Goal: Task Accomplishment & Management: Complete application form

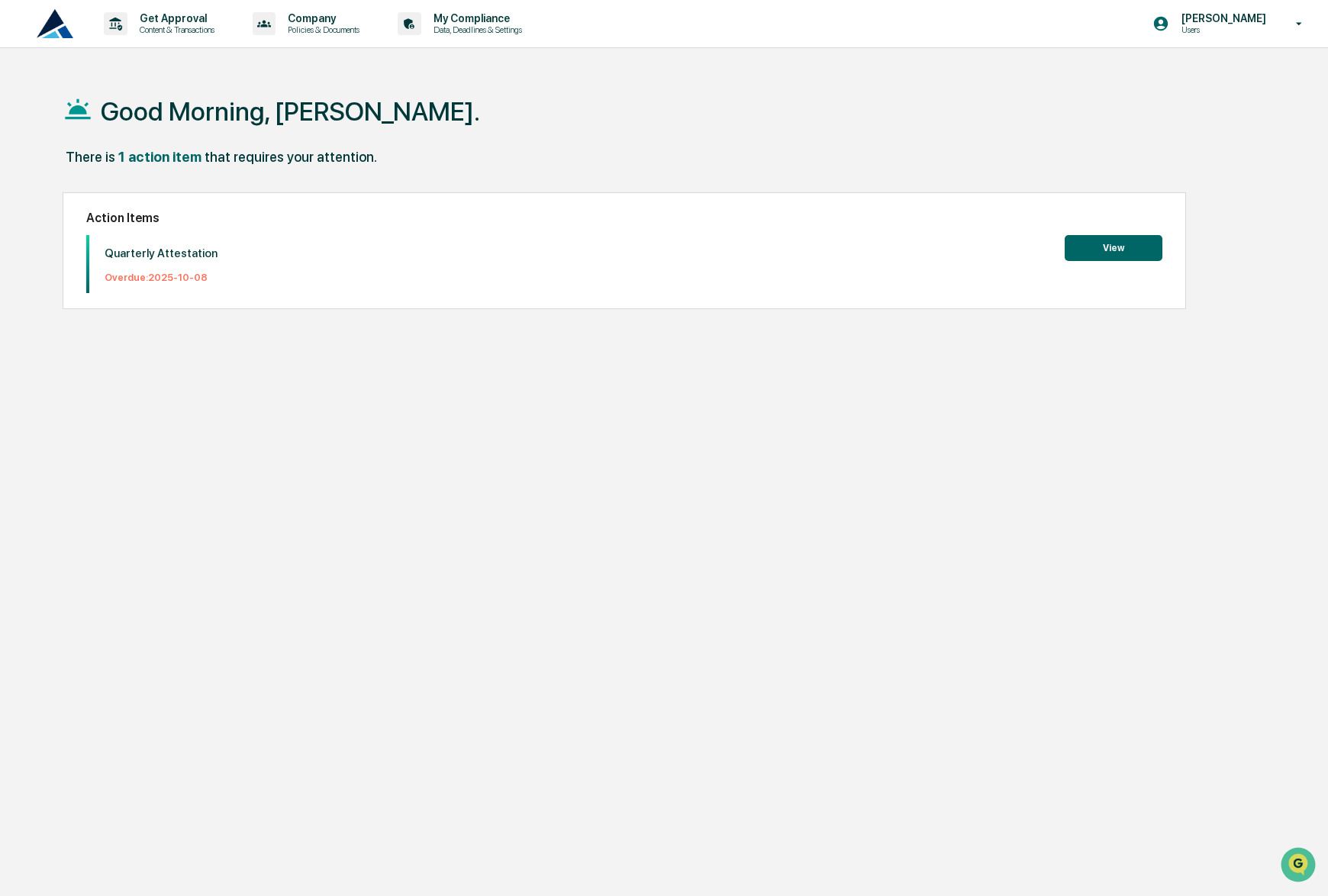
click at [1121, 252] on button "View" at bounding box center [1113, 248] width 97 height 26
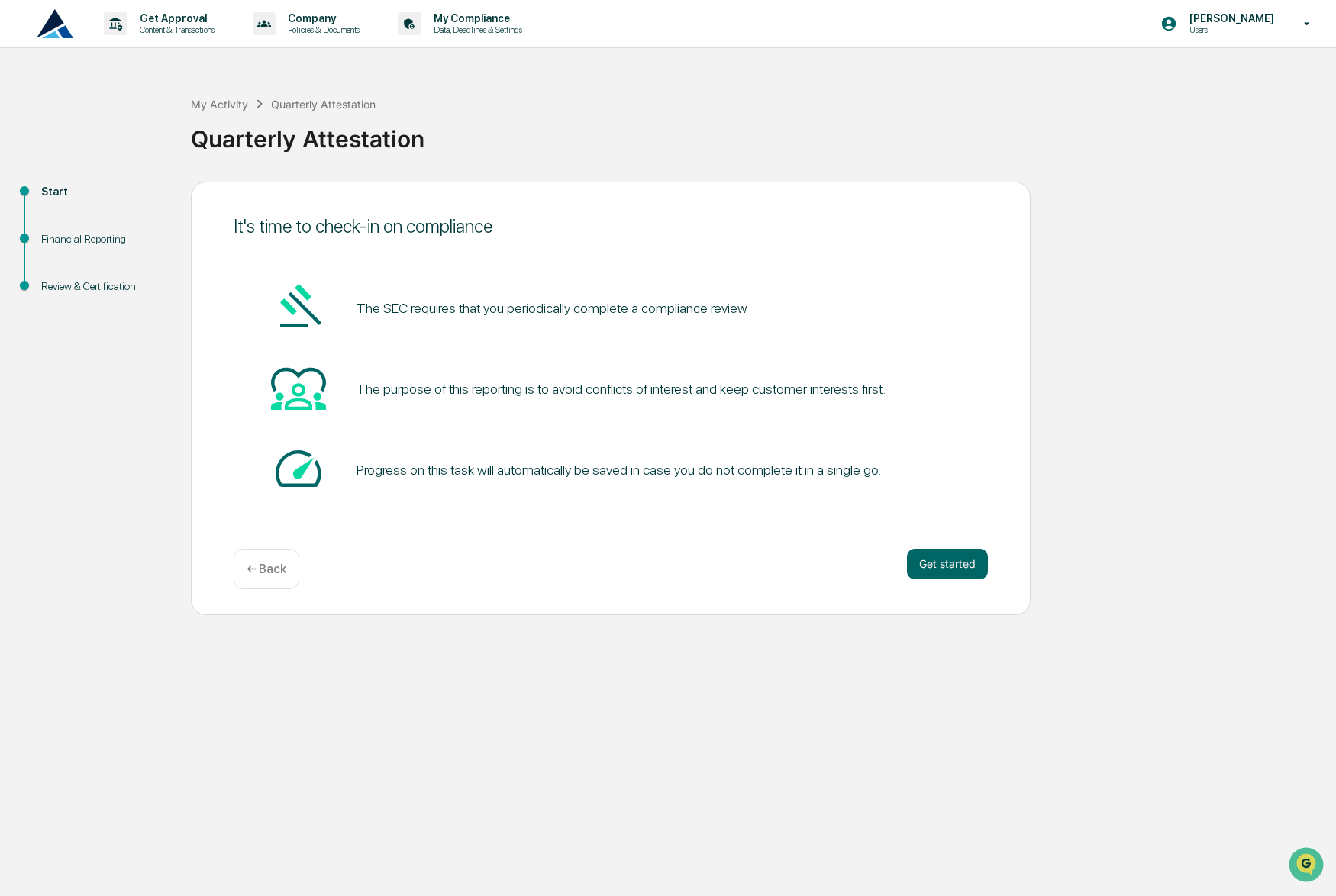
click at [931, 561] on button "Get started" at bounding box center [947, 563] width 81 height 30
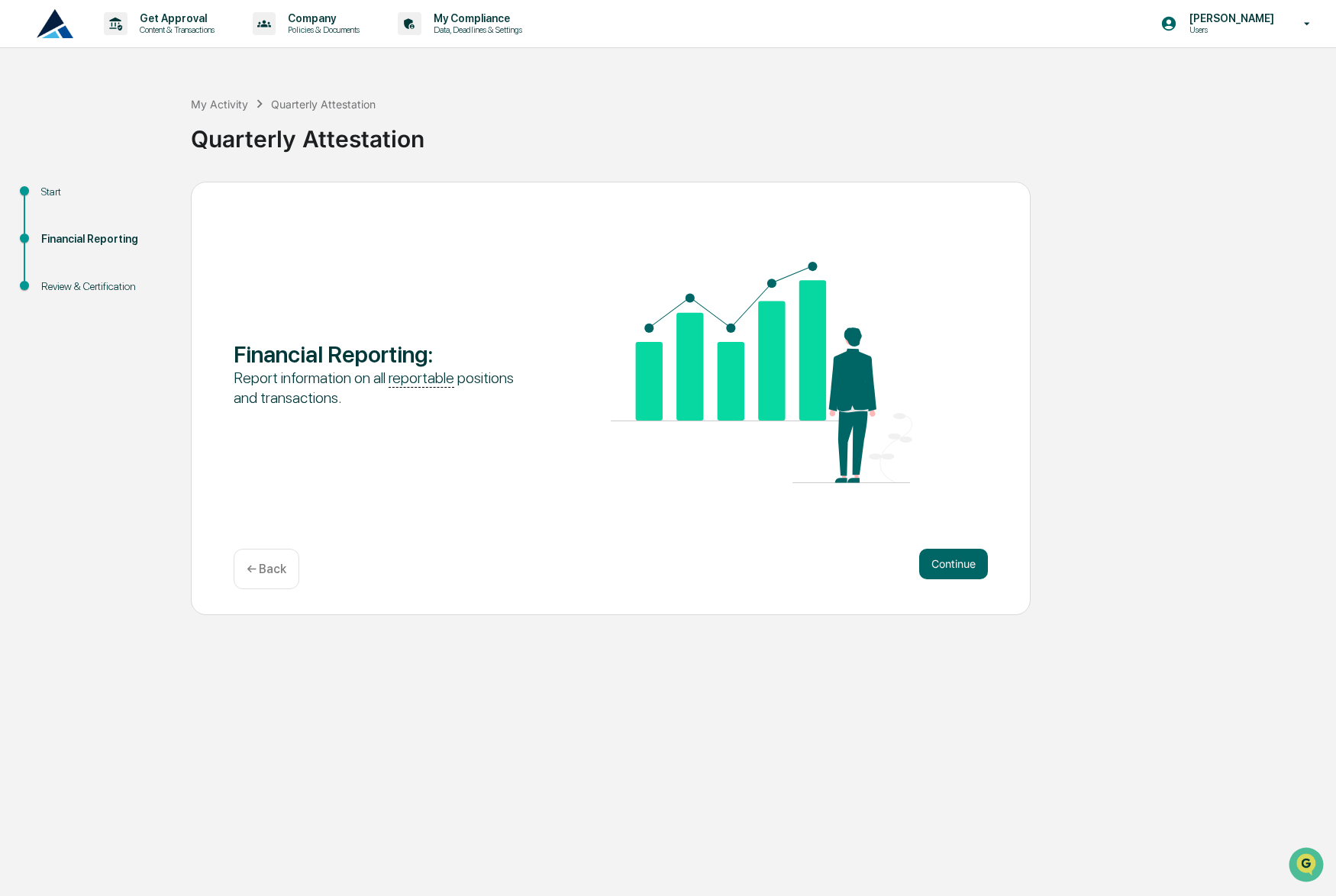
click at [946, 561] on button "Continue" at bounding box center [953, 563] width 69 height 30
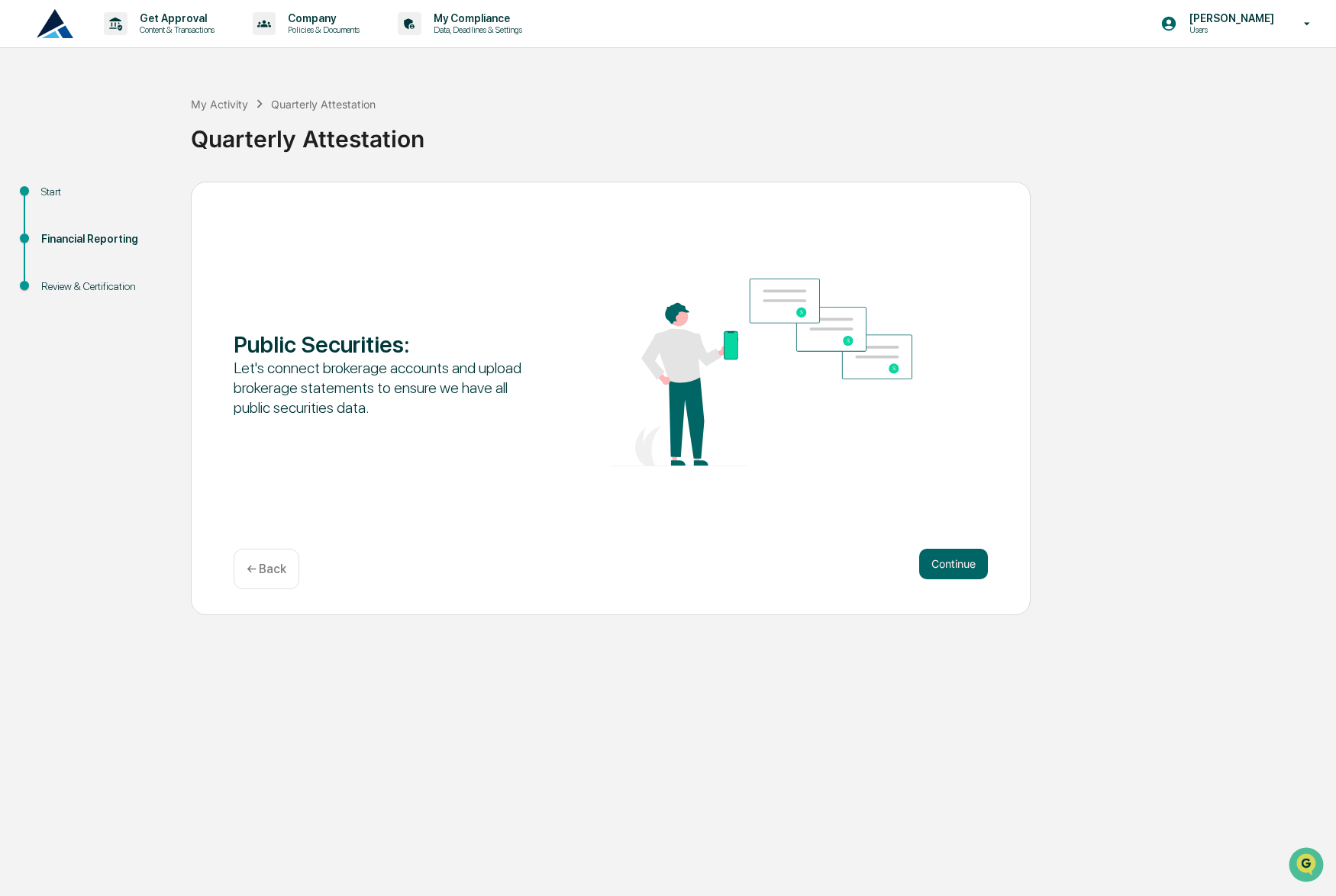
click at [967, 566] on button "Continue" at bounding box center [953, 563] width 69 height 30
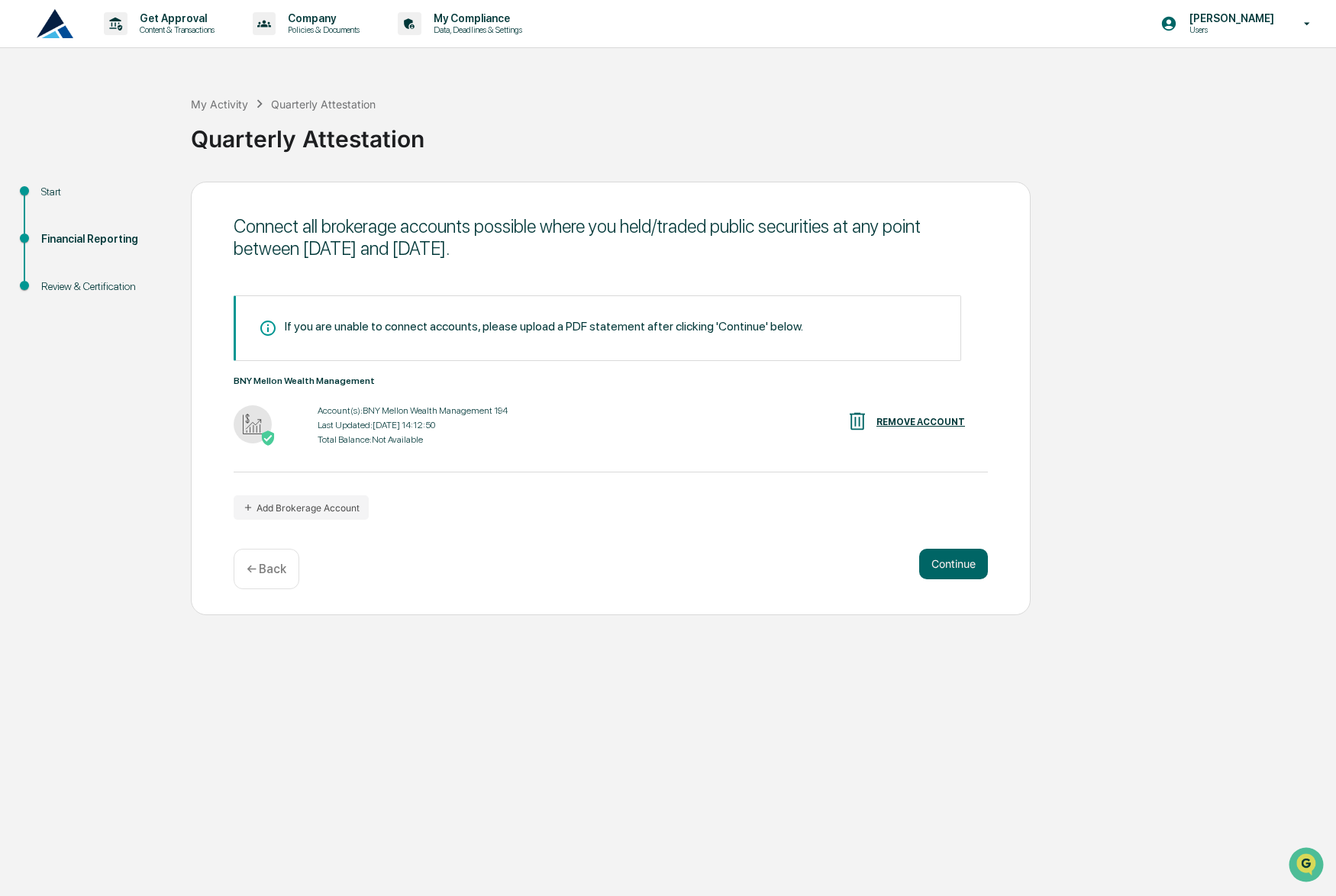
click at [962, 565] on button "Continue" at bounding box center [953, 563] width 69 height 30
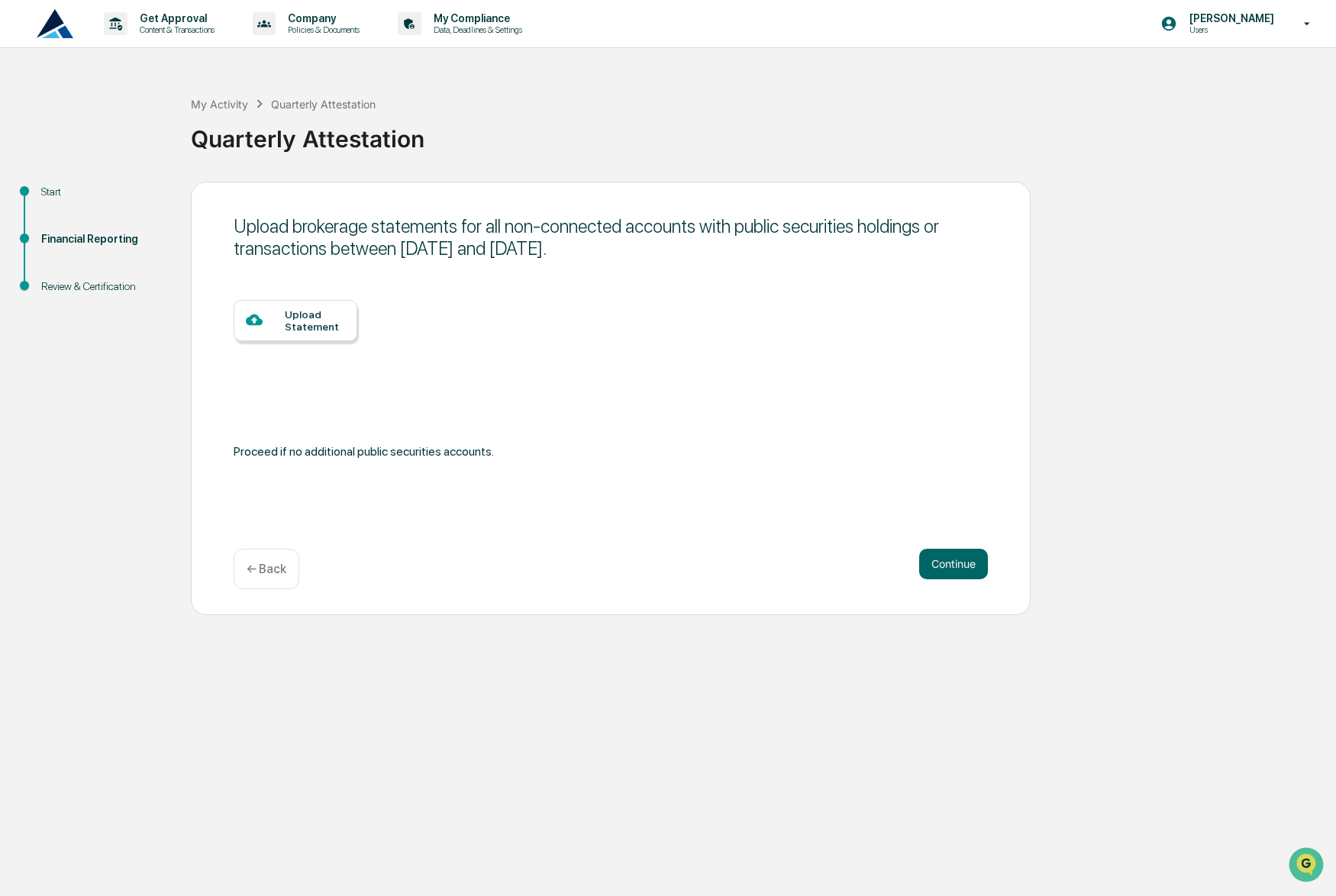
click at [264, 318] on div at bounding box center [265, 321] width 39 height 19
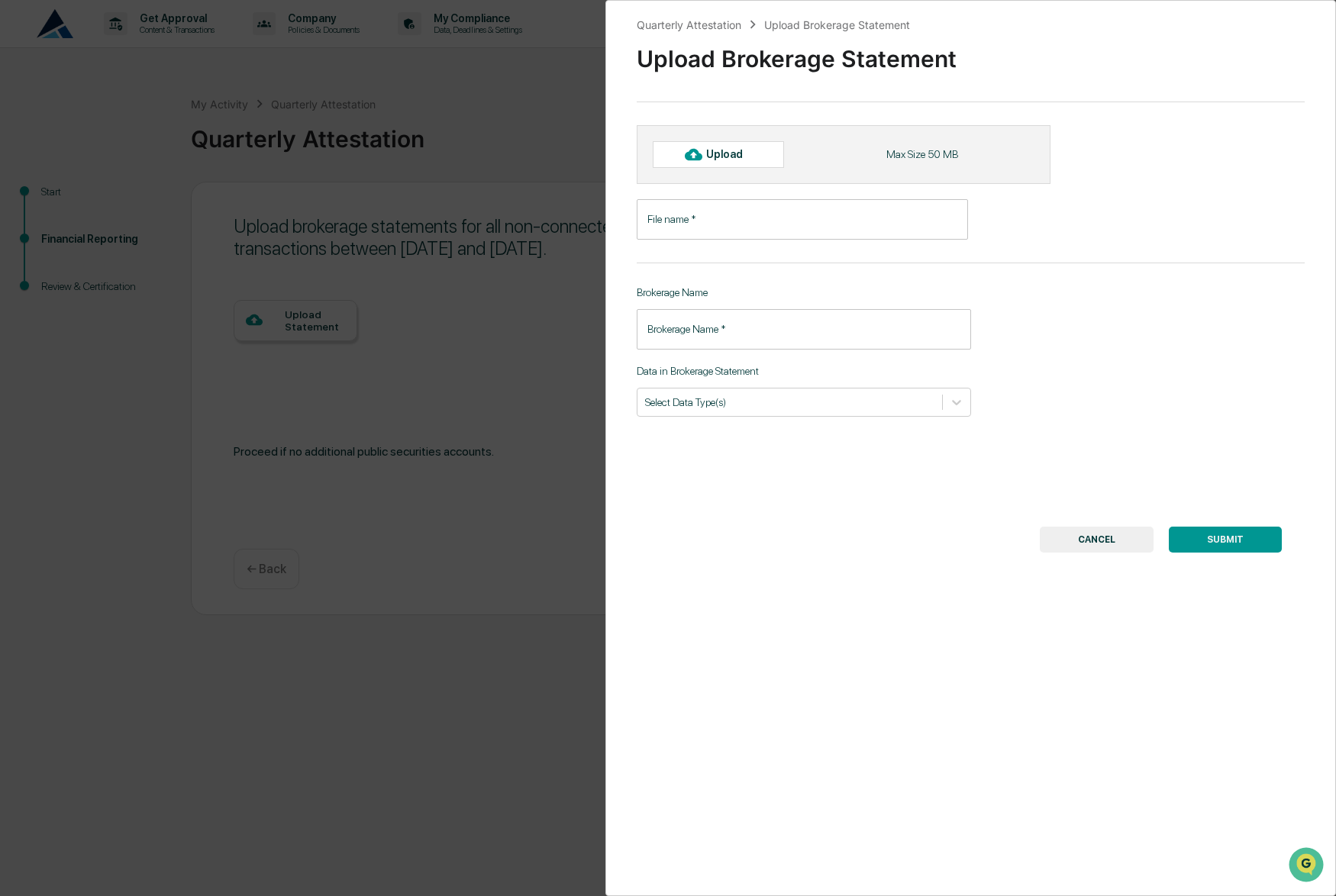
click at [726, 159] on div "Upload" at bounding box center [731, 154] width 50 height 12
type input "**********"
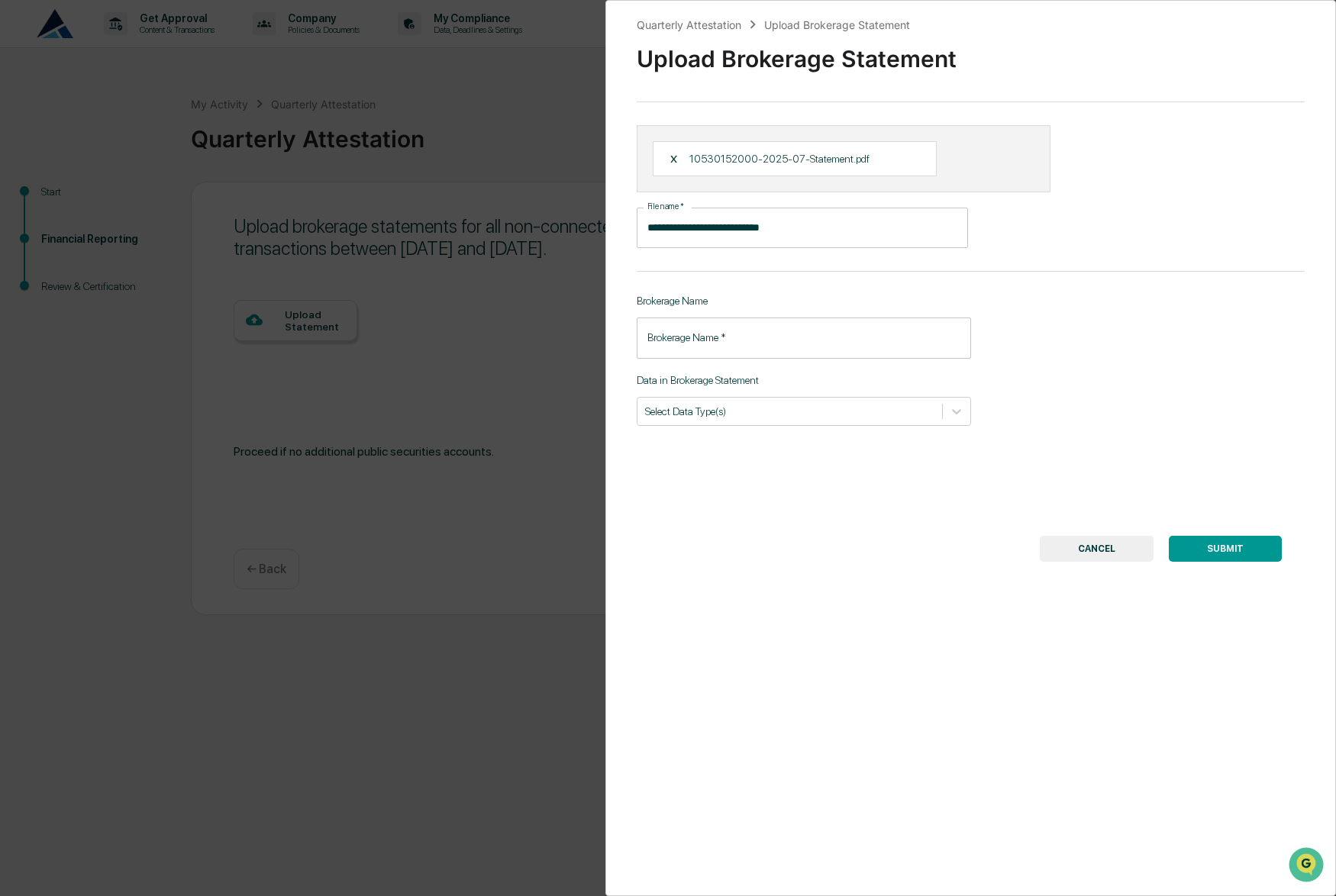
click at [885, 337] on input "Brokerage Name   *" at bounding box center [804, 337] width 334 height 41
click at [796, 341] on input "**********" at bounding box center [804, 337] width 334 height 41
drag, startPoint x: 796, startPoint y: 341, endPoint x: 475, endPoint y: 333, distance: 321.1
click at [475, 333] on div "**********" at bounding box center [668, 448] width 1336 height 896
type input "**********"
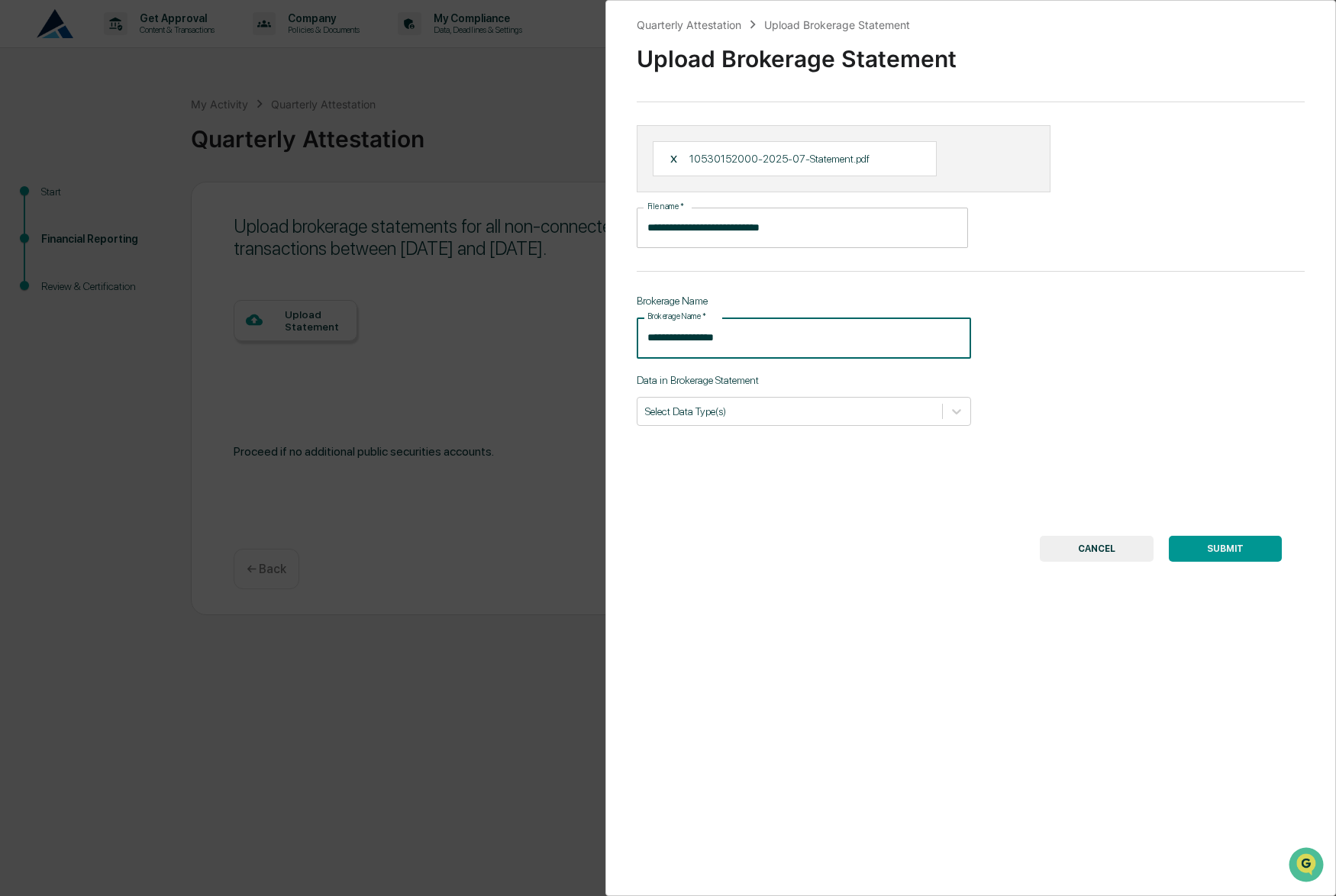
click at [698, 401] on div "Select Data Type(s)" at bounding box center [804, 411] width 334 height 29
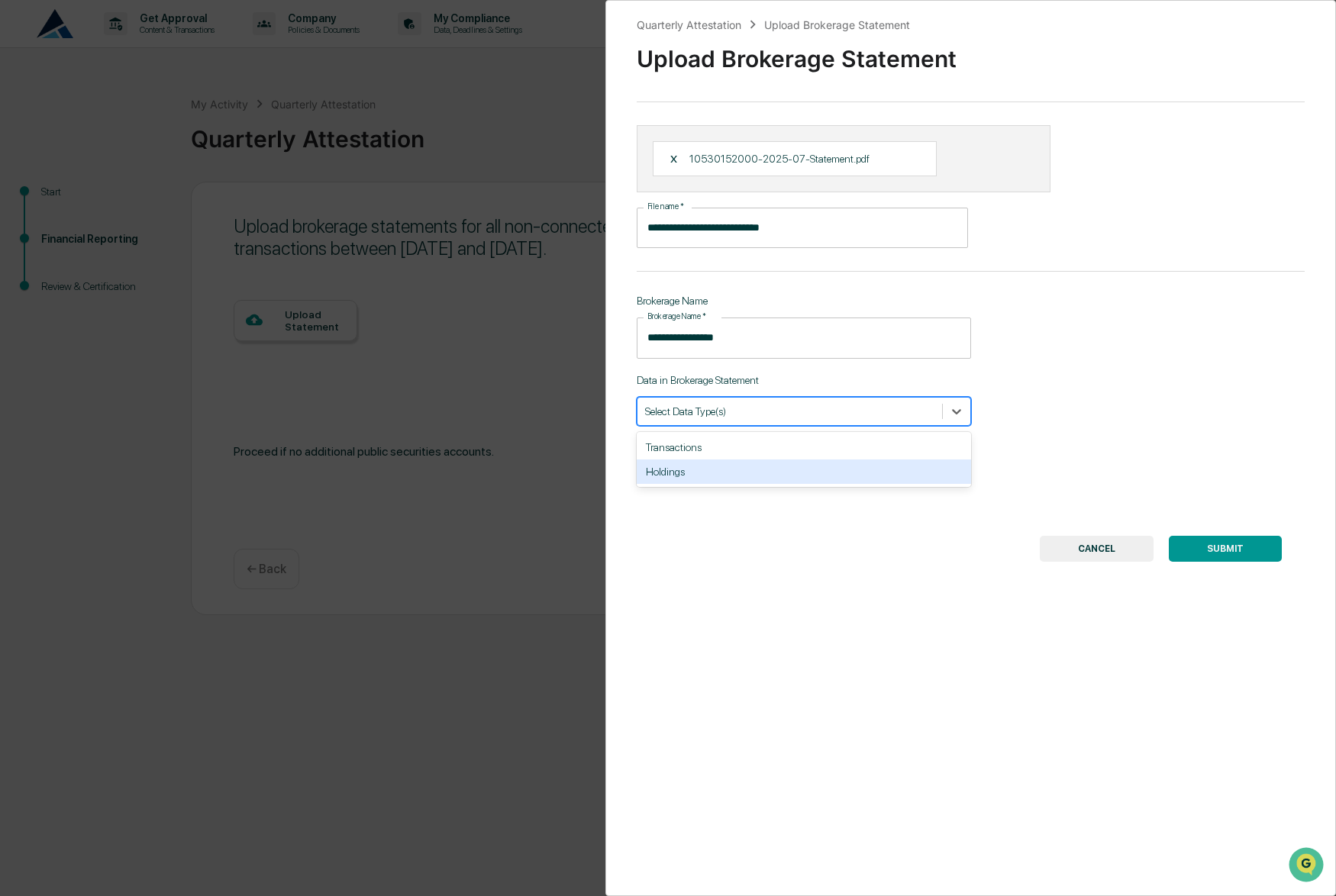
click at [715, 531] on div "**********" at bounding box center [970, 448] width 730 height 896
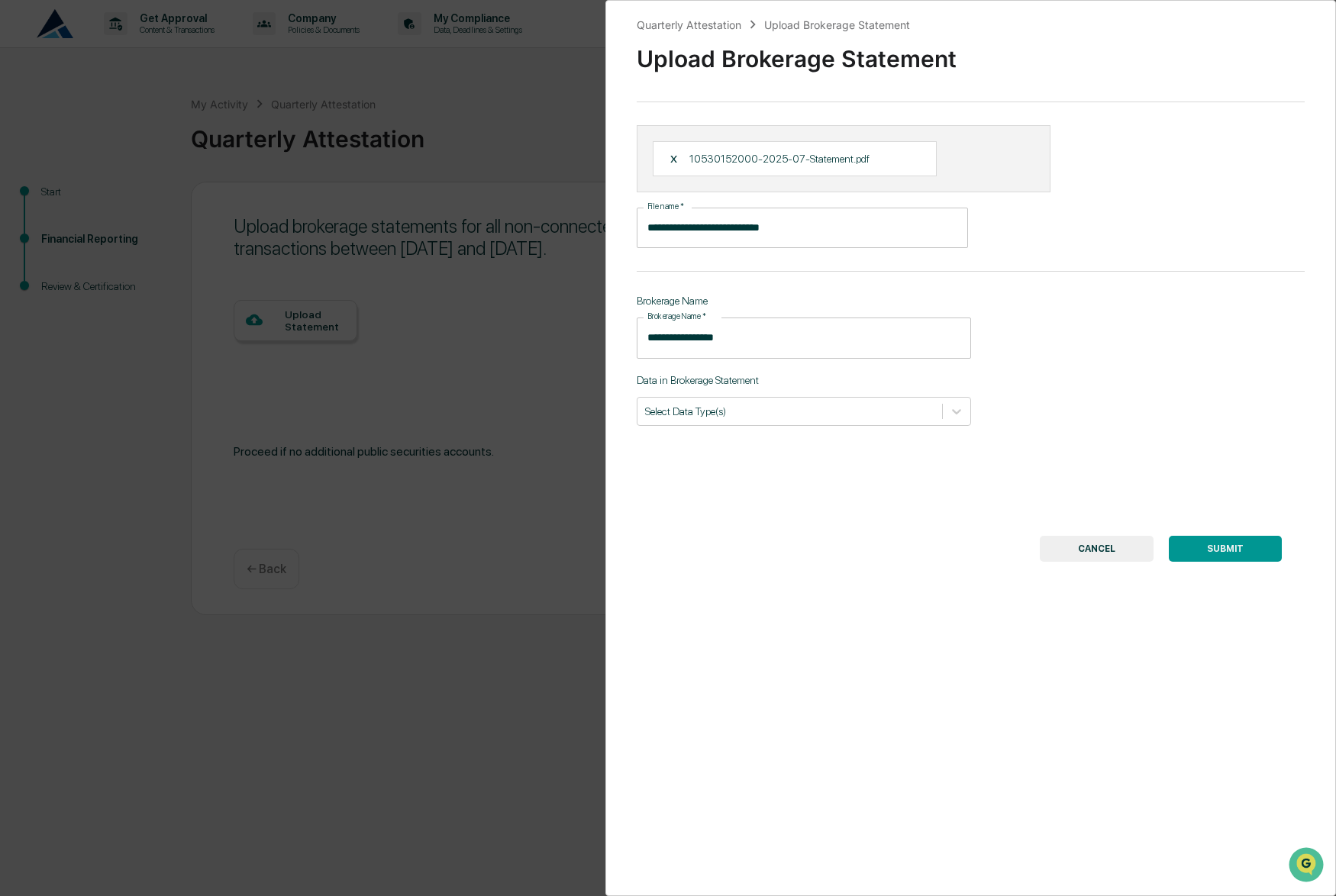
click at [1240, 541] on button "SUBMIT" at bounding box center [1225, 548] width 113 height 26
click at [812, 392] on div "Data in Brokerage Statement Select Data Type(s) Required field" at bounding box center [804, 407] width 334 height 66
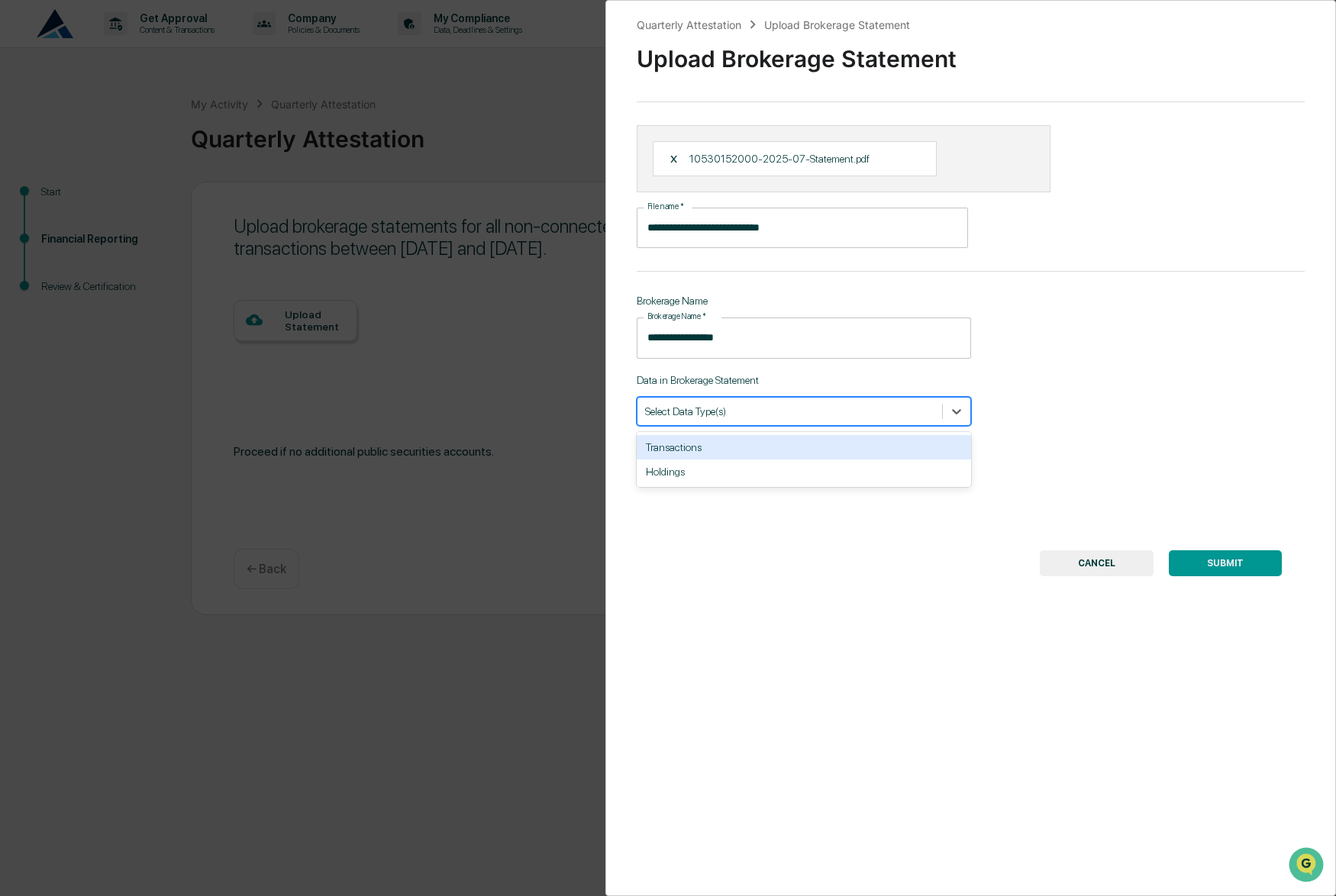
click at [812, 408] on div "Select Data Type(s)" at bounding box center [790, 411] width 305 height 20
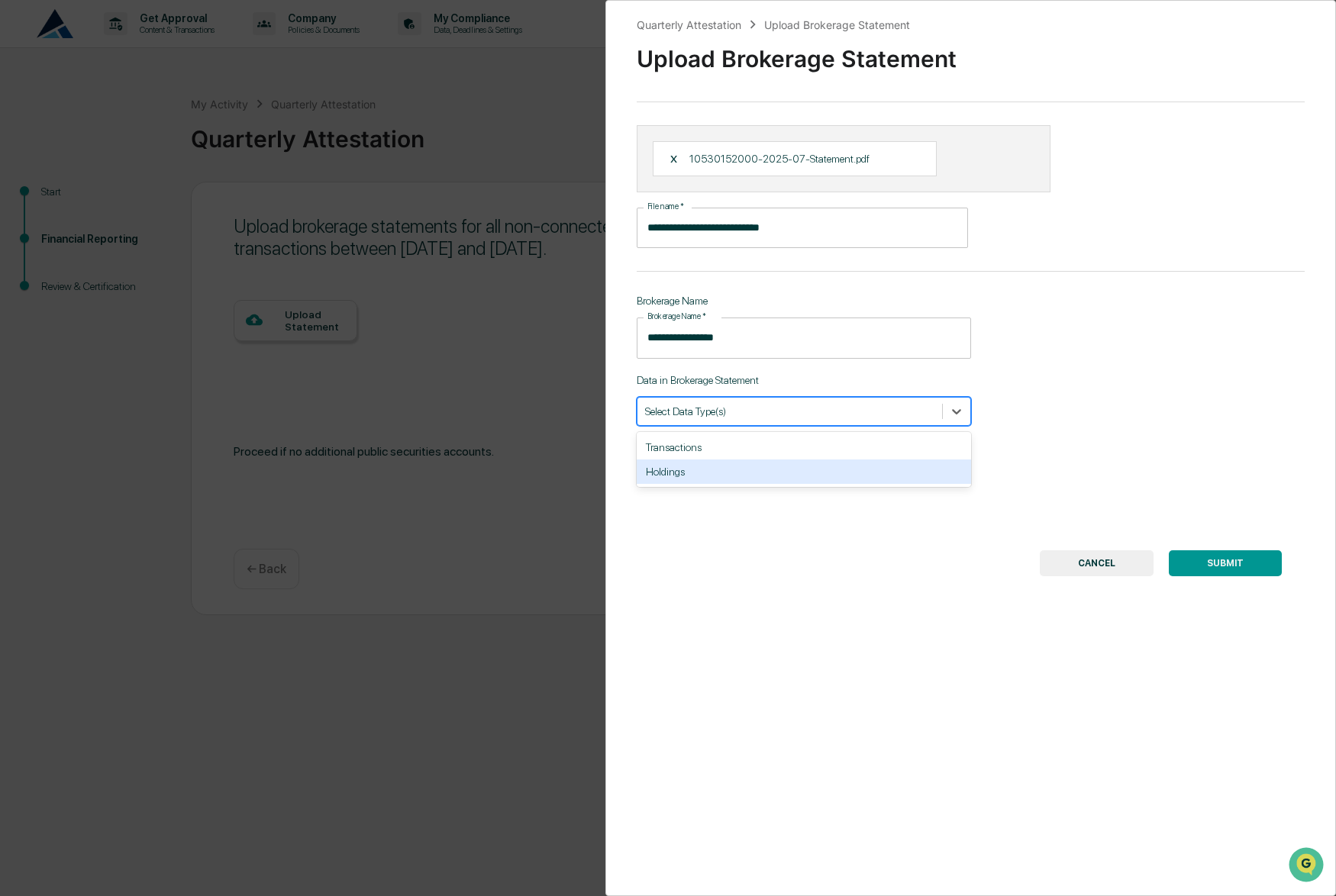
click at [748, 468] on div "Holdings" at bounding box center [804, 471] width 334 height 24
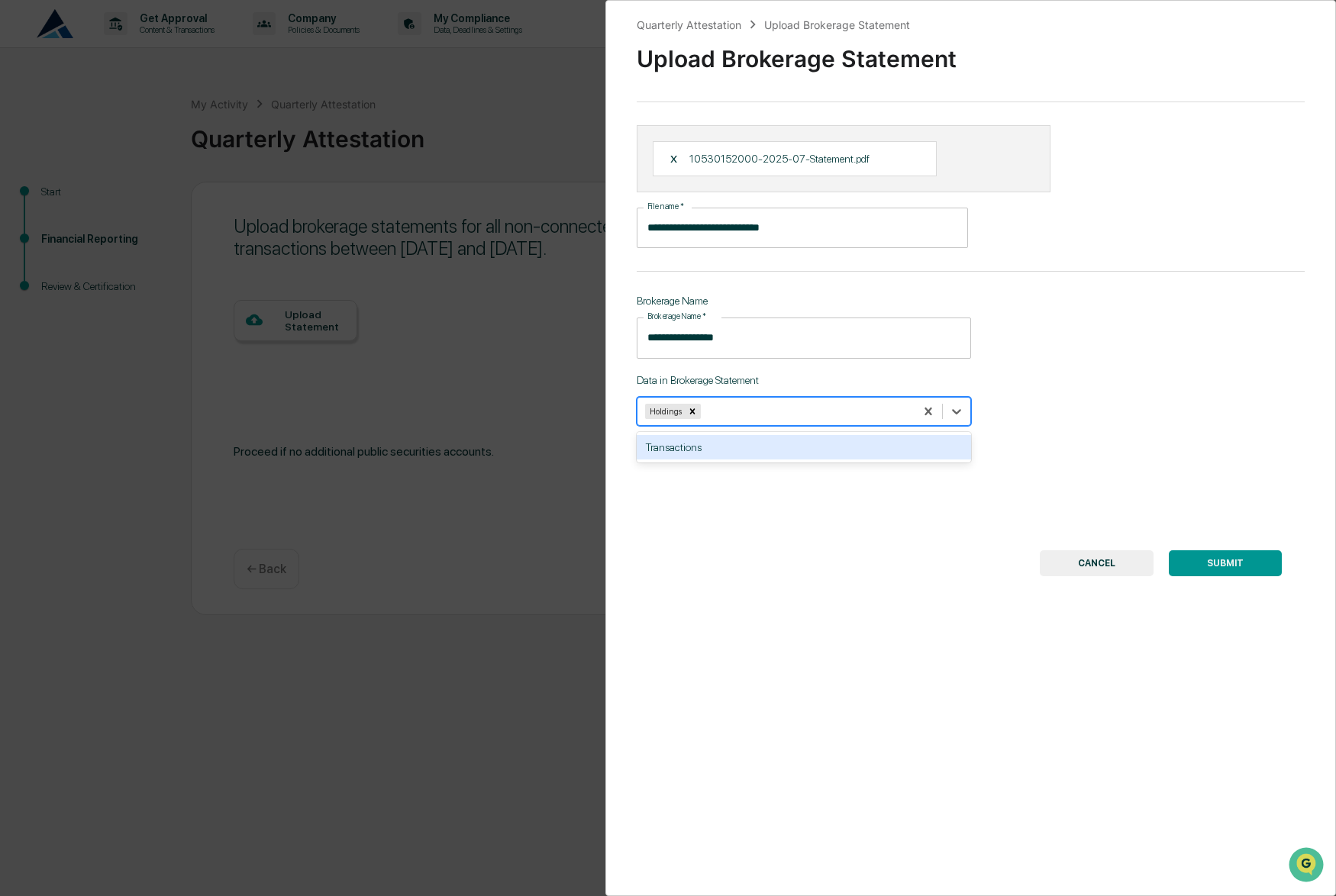
click at [751, 449] on div "Transactions" at bounding box center [804, 446] width 334 height 24
click at [1211, 564] on button "SUBMIT" at bounding box center [1225, 563] width 113 height 26
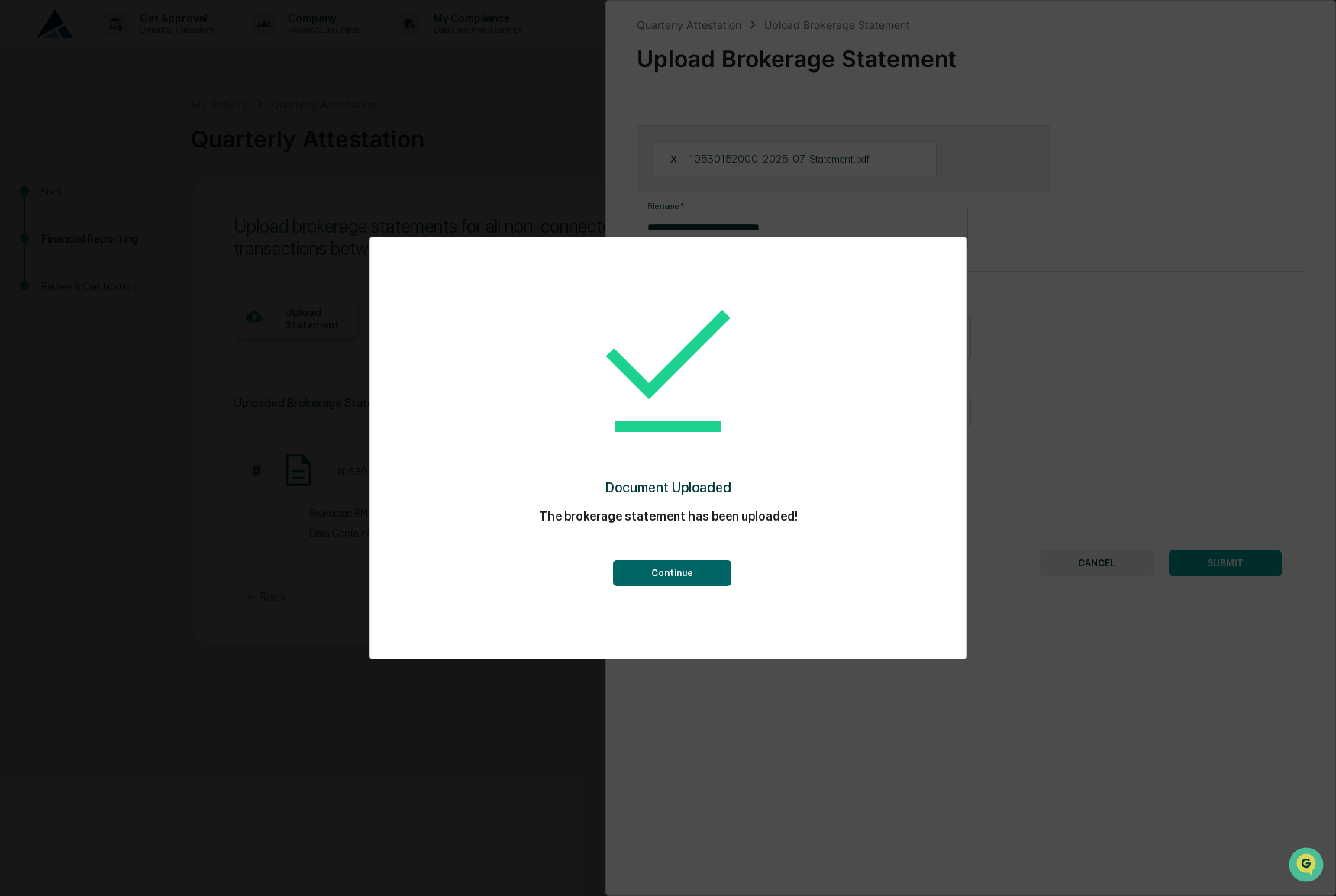
click at [671, 563] on button "Continue" at bounding box center [672, 573] width 118 height 26
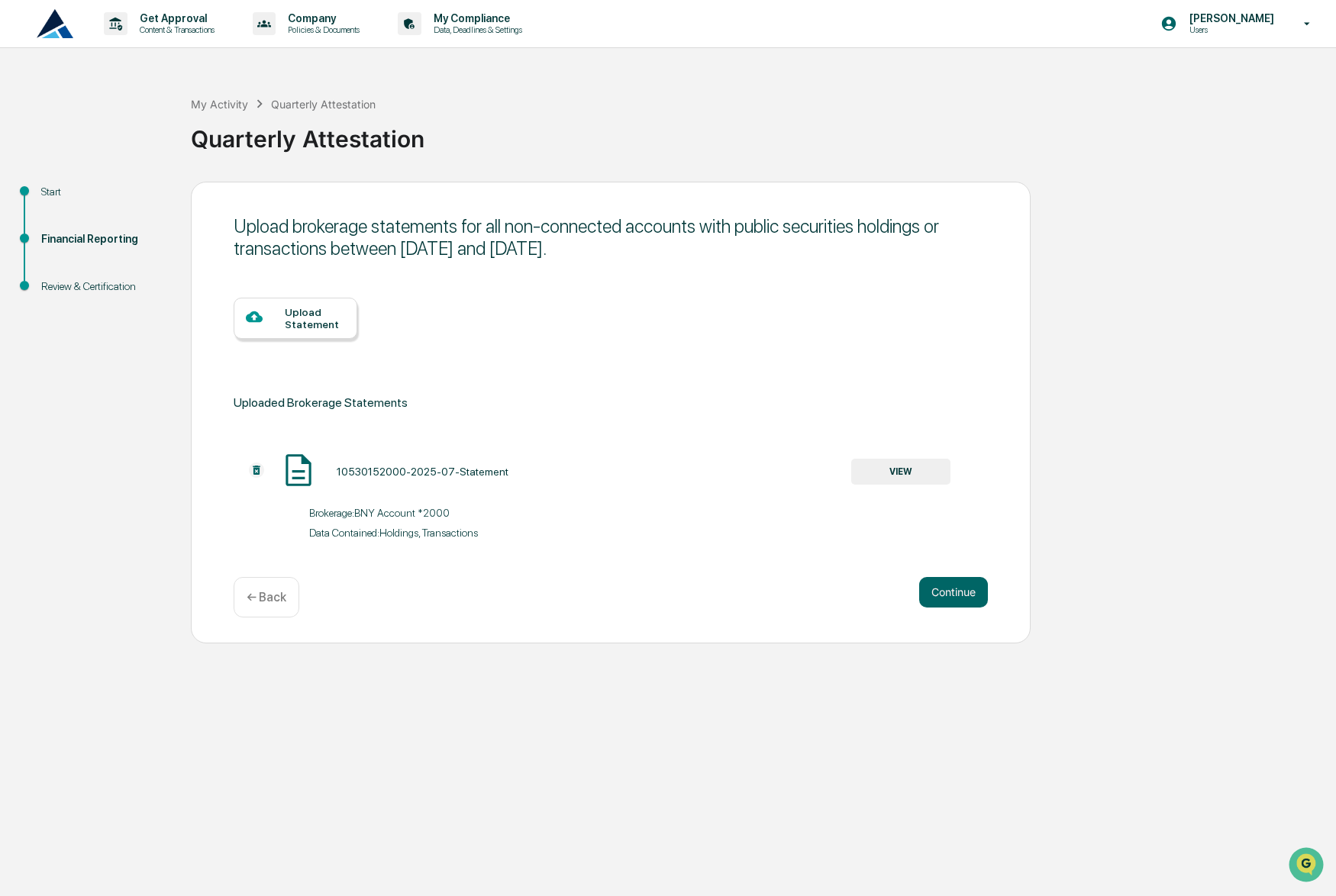
click at [308, 323] on div "Upload Statement" at bounding box center [314, 318] width 60 height 24
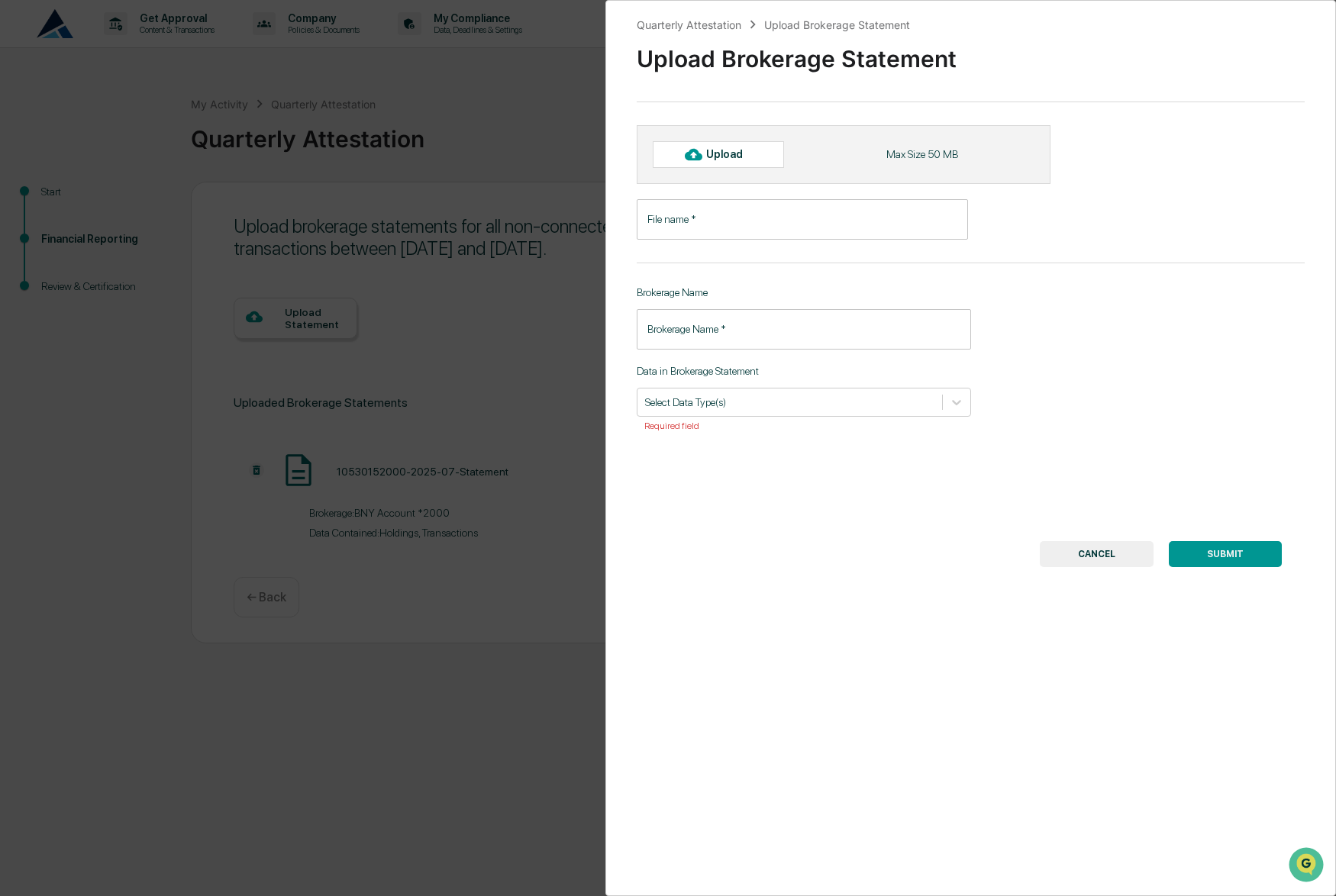
click at [701, 154] on icon at bounding box center [693, 154] width 17 height 12
type input "**********"
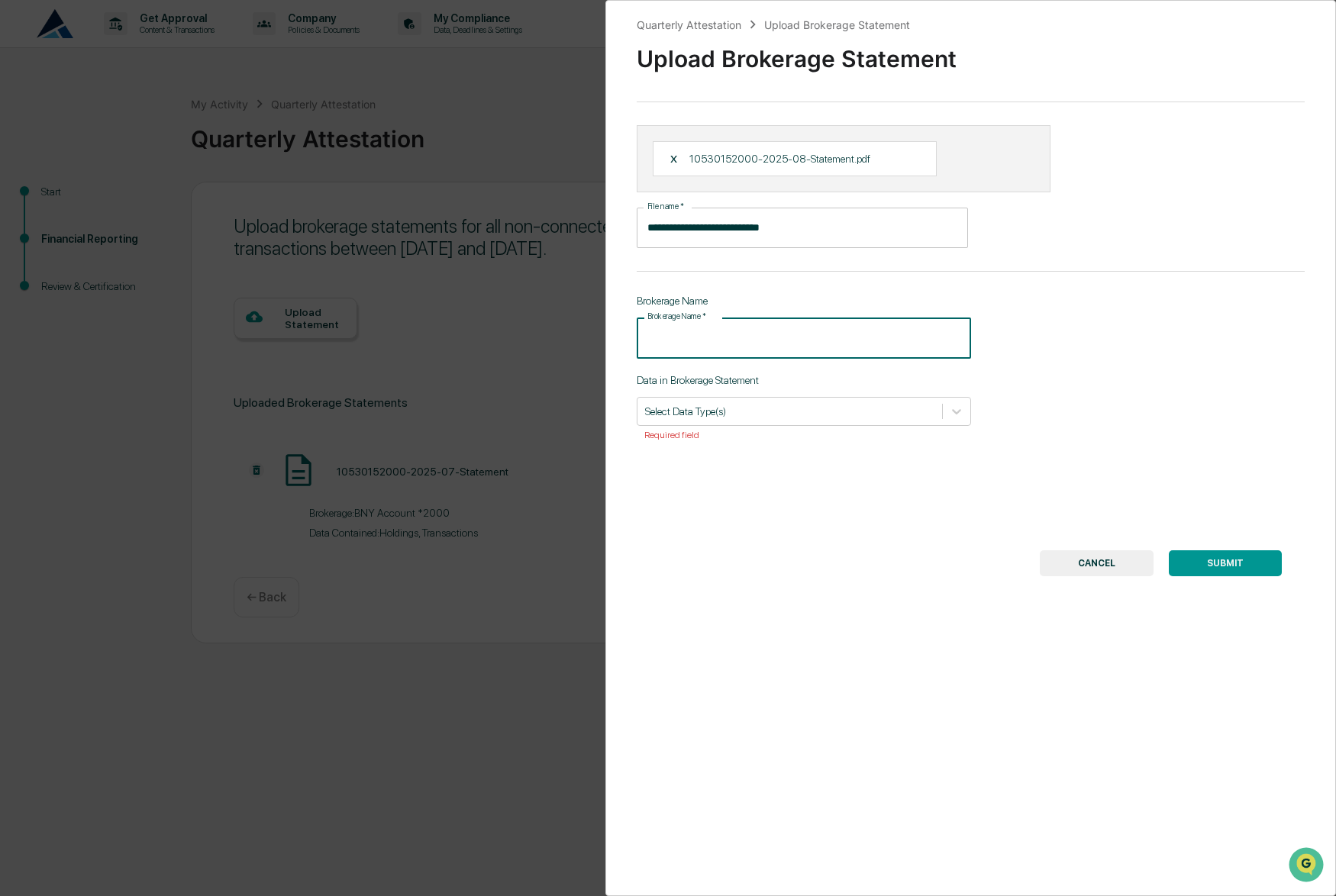
click at [743, 333] on input "Brokerage Name   *" at bounding box center [804, 337] width 334 height 41
paste input "**********"
type input "**********"
click at [834, 407] on div at bounding box center [790, 411] width 289 height 15
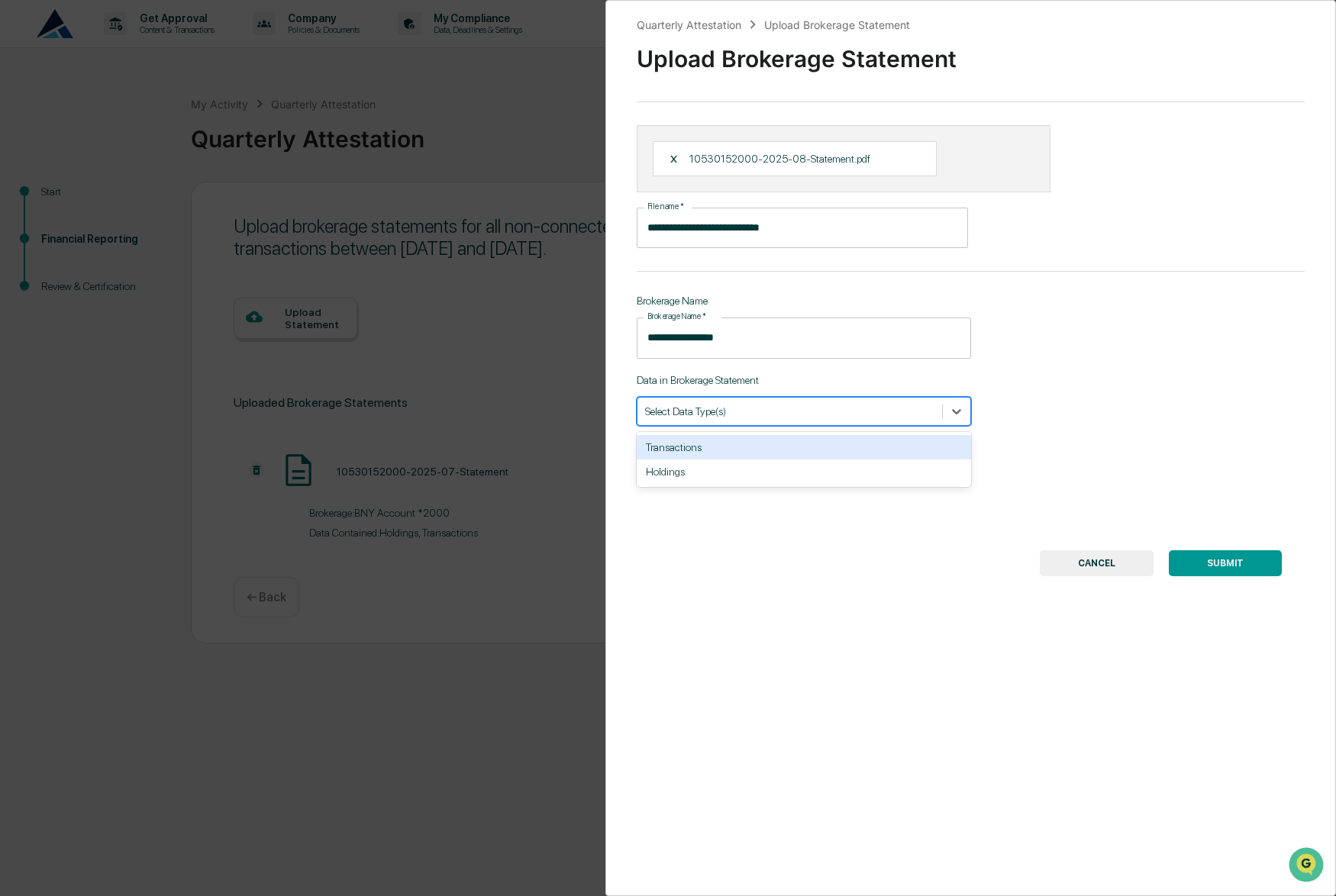
click at [819, 450] on div "Transactions" at bounding box center [804, 446] width 334 height 24
click at [825, 423] on div "Transactions" at bounding box center [804, 411] width 334 height 29
click at [817, 409] on div at bounding box center [812, 411] width 189 height 15
click at [809, 449] on div "Holdings" at bounding box center [804, 446] width 334 height 24
click at [1215, 566] on button "SUBMIT" at bounding box center [1225, 563] width 113 height 26
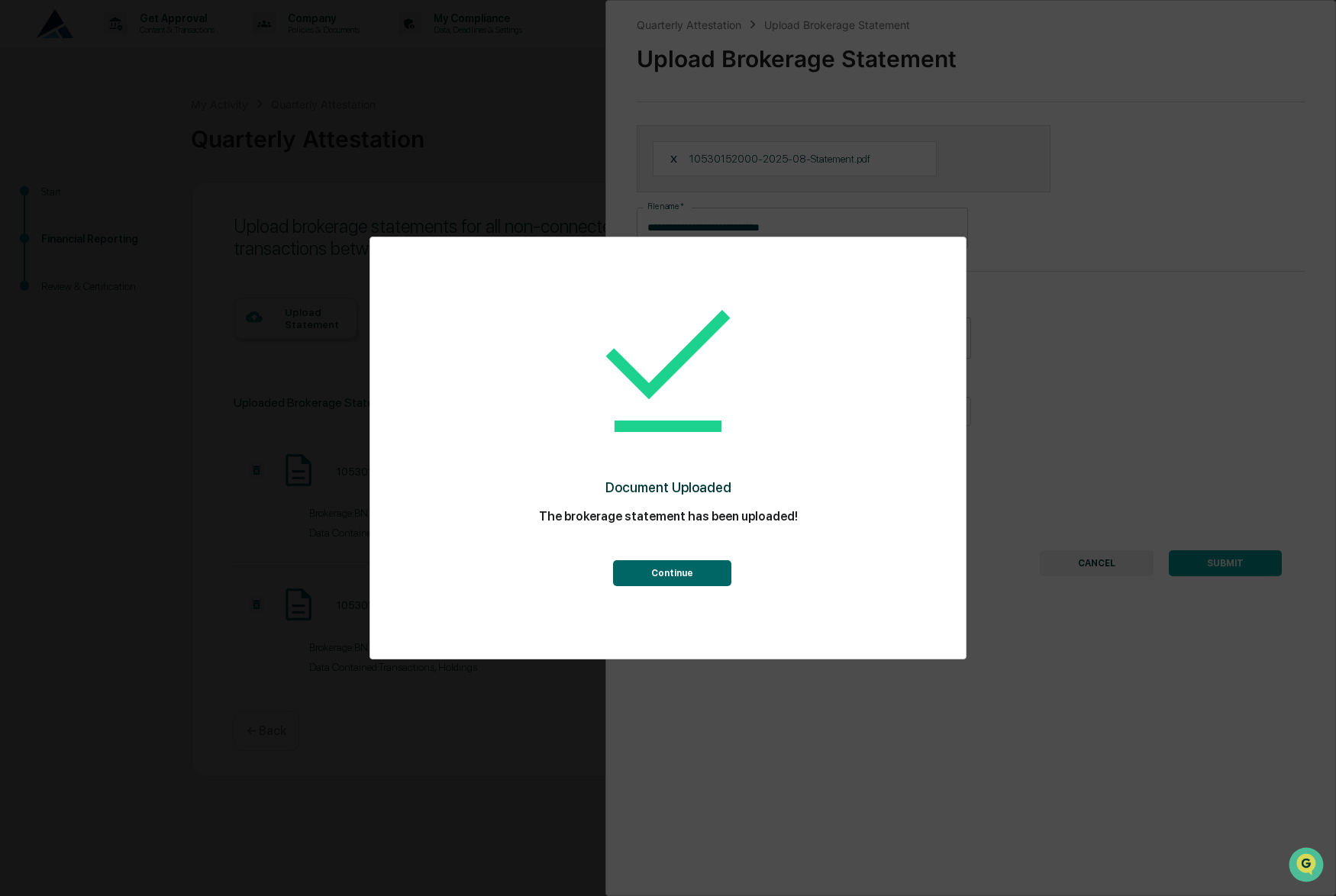
click at [698, 571] on button "Continue" at bounding box center [672, 573] width 118 height 26
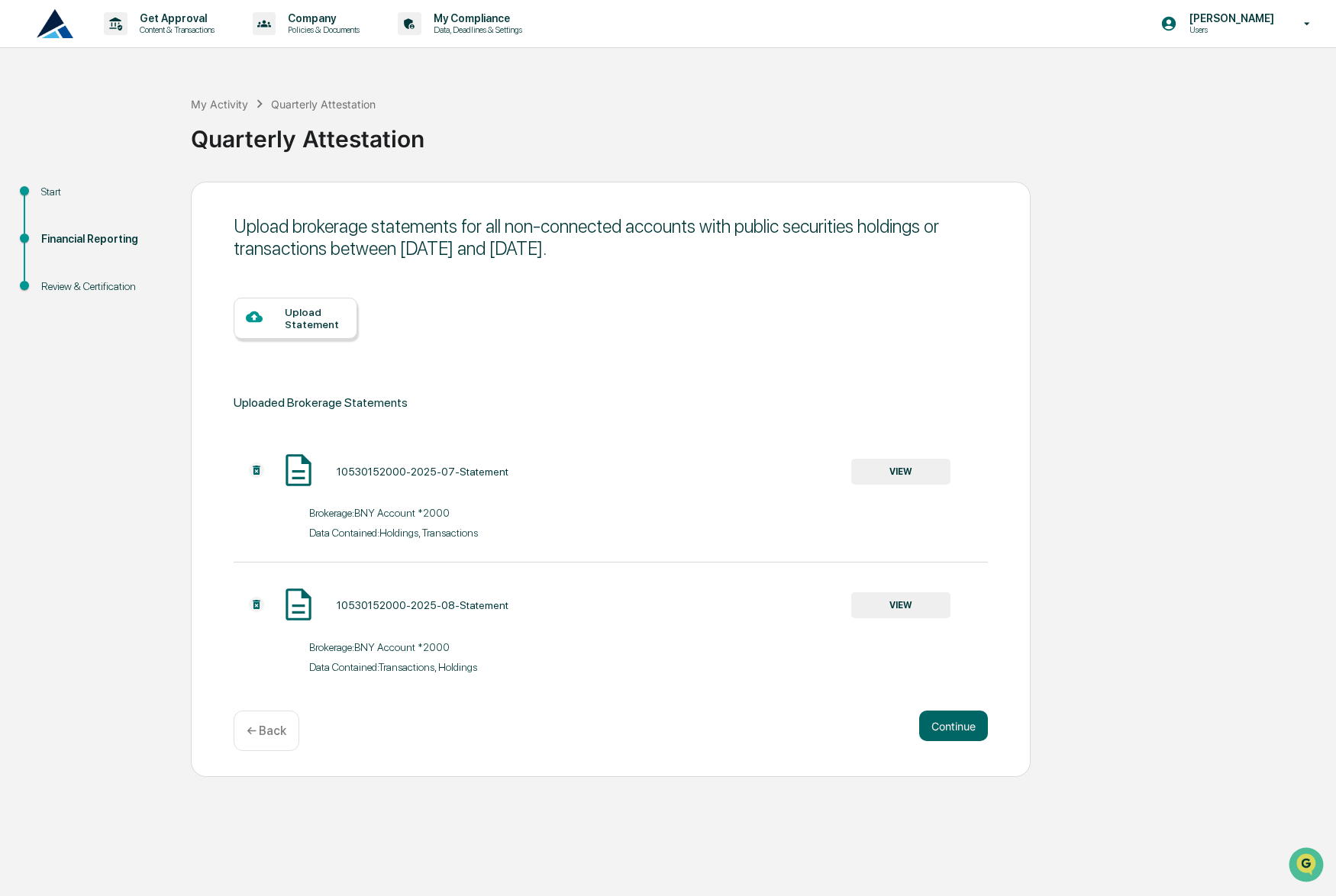
click at [314, 320] on div "Upload Statement" at bounding box center [314, 318] width 60 height 24
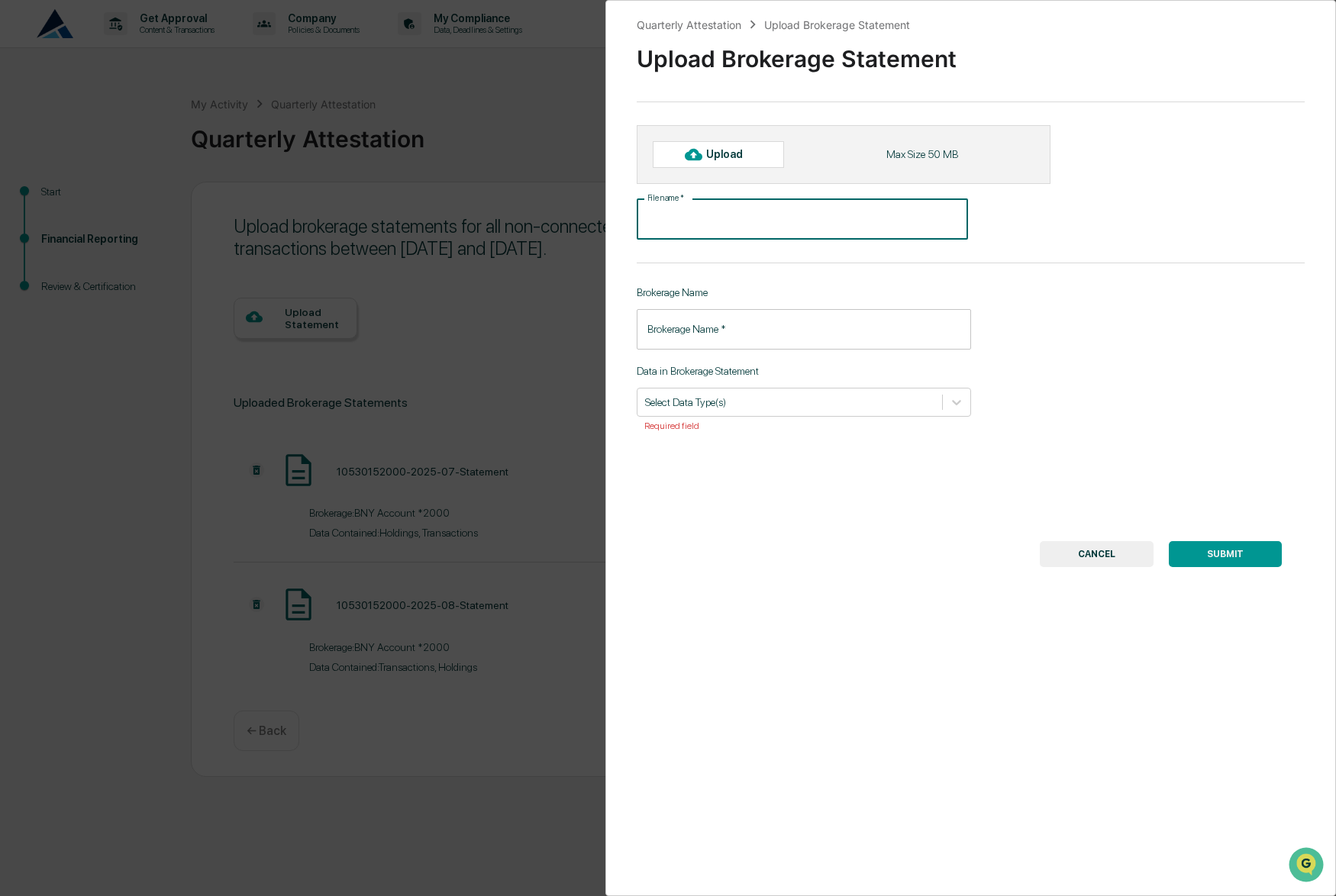
click at [738, 232] on input "File name   *" at bounding box center [802, 220] width 331 height 41
click at [727, 157] on div "Upload" at bounding box center [731, 154] width 50 height 12
type input "**********"
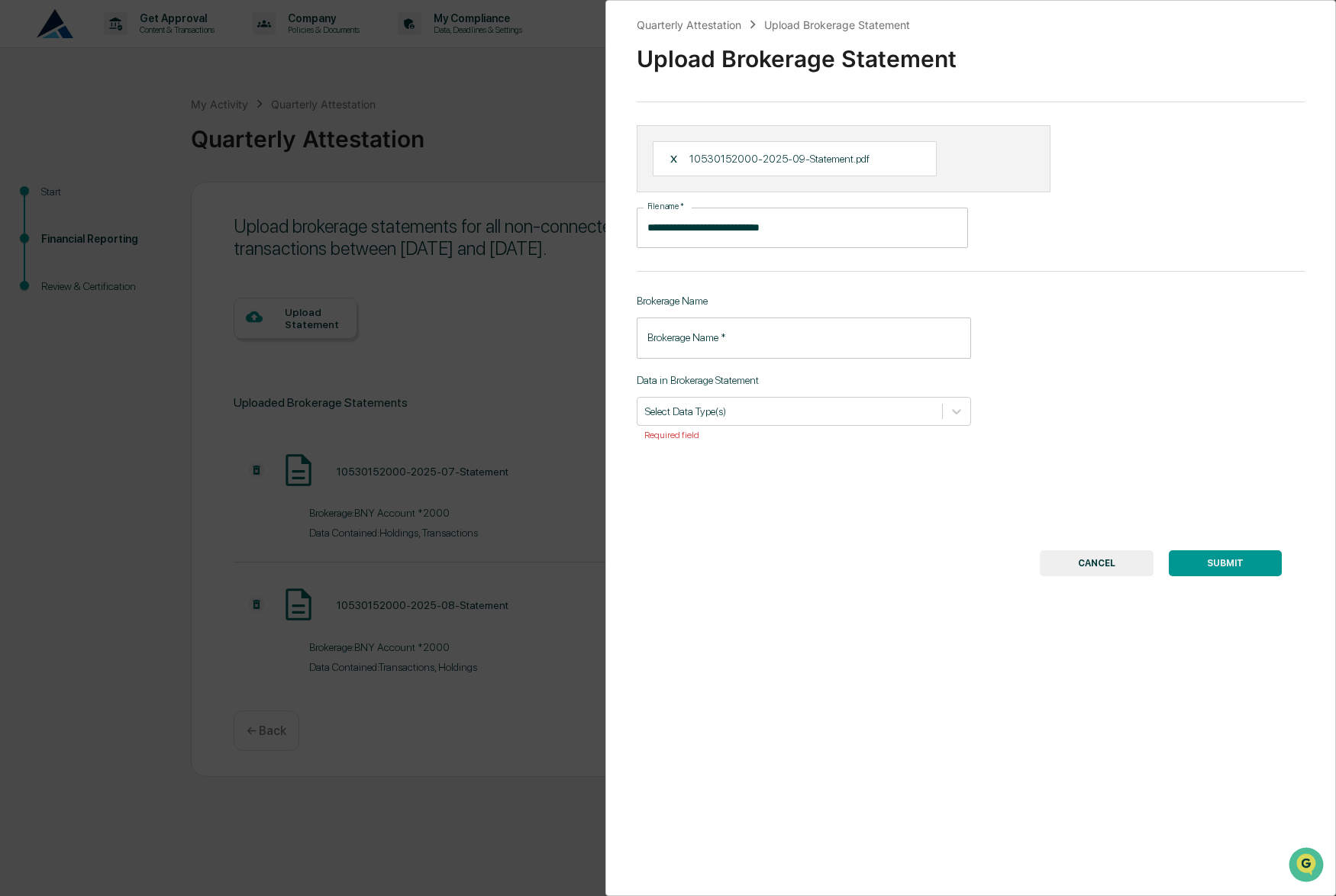
click at [689, 353] on input "Brokerage Name   *" at bounding box center [804, 337] width 334 height 41
paste input "**********"
type input "**********"
click at [730, 411] on div at bounding box center [790, 411] width 289 height 15
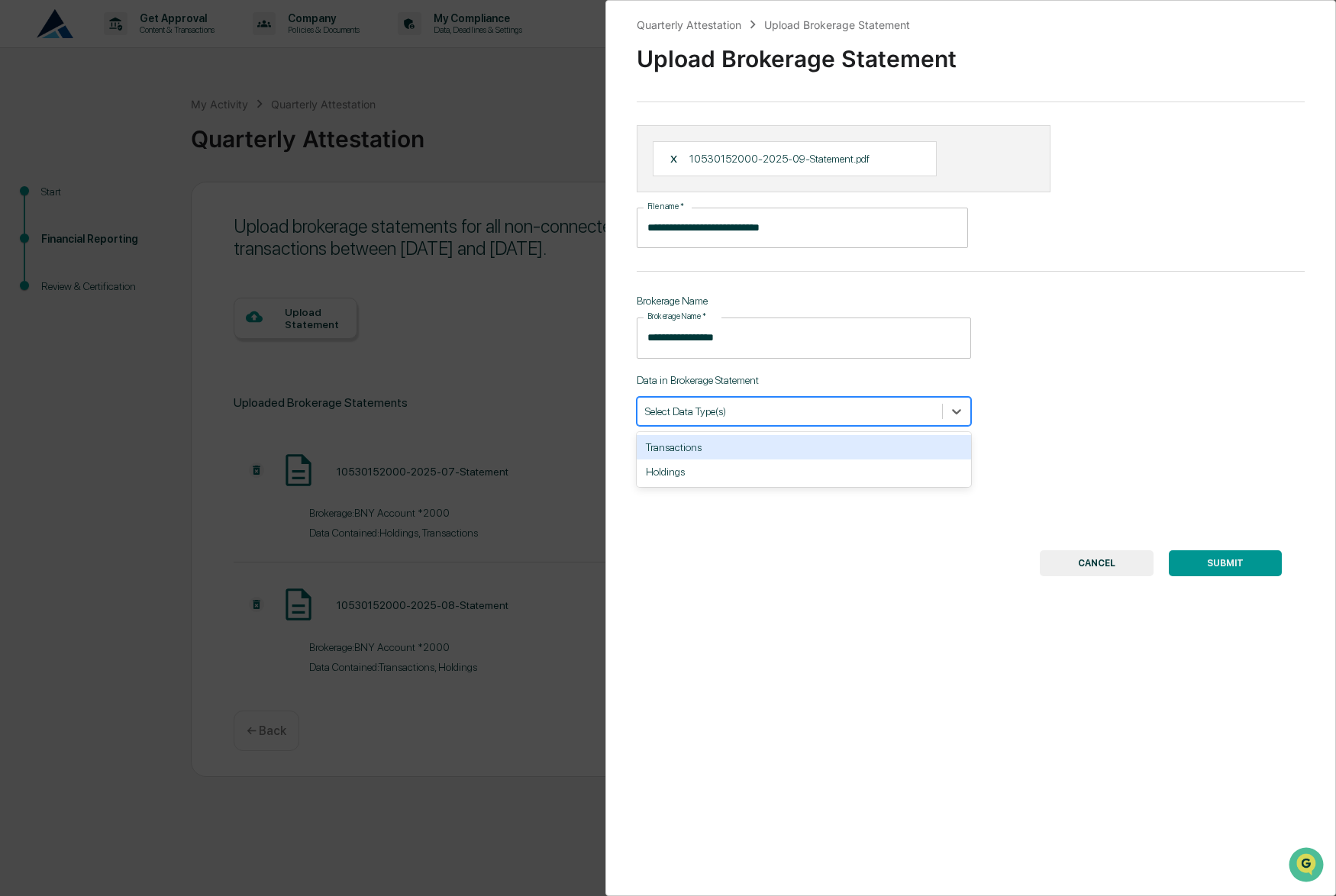
click at [702, 453] on div "Transactions" at bounding box center [804, 446] width 334 height 24
click at [730, 443] on div "Holdings" at bounding box center [804, 446] width 334 height 24
click at [1214, 558] on button "SUBMIT" at bounding box center [1225, 563] width 113 height 26
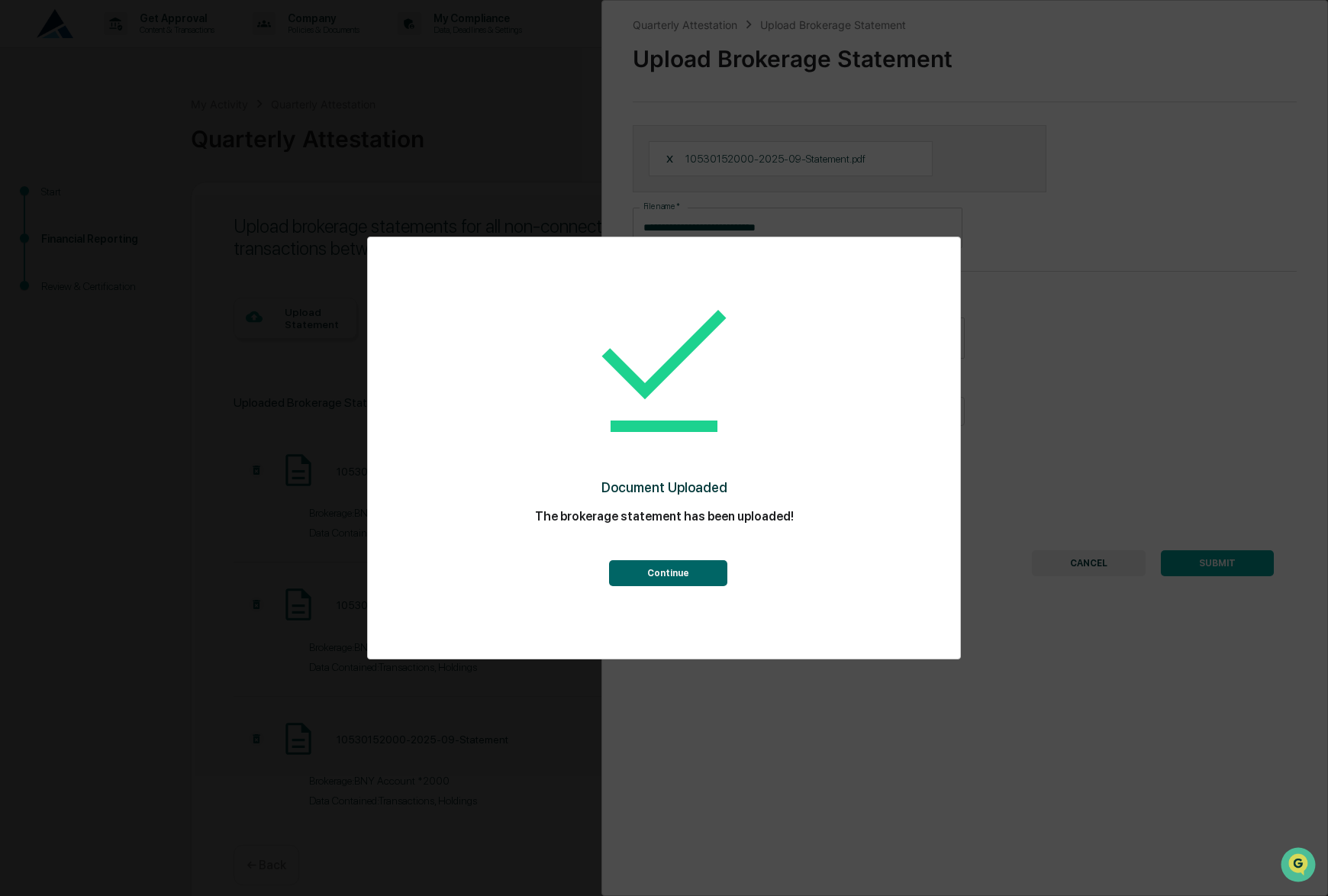
click at [699, 584] on button "Continue" at bounding box center [668, 573] width 118 height 26
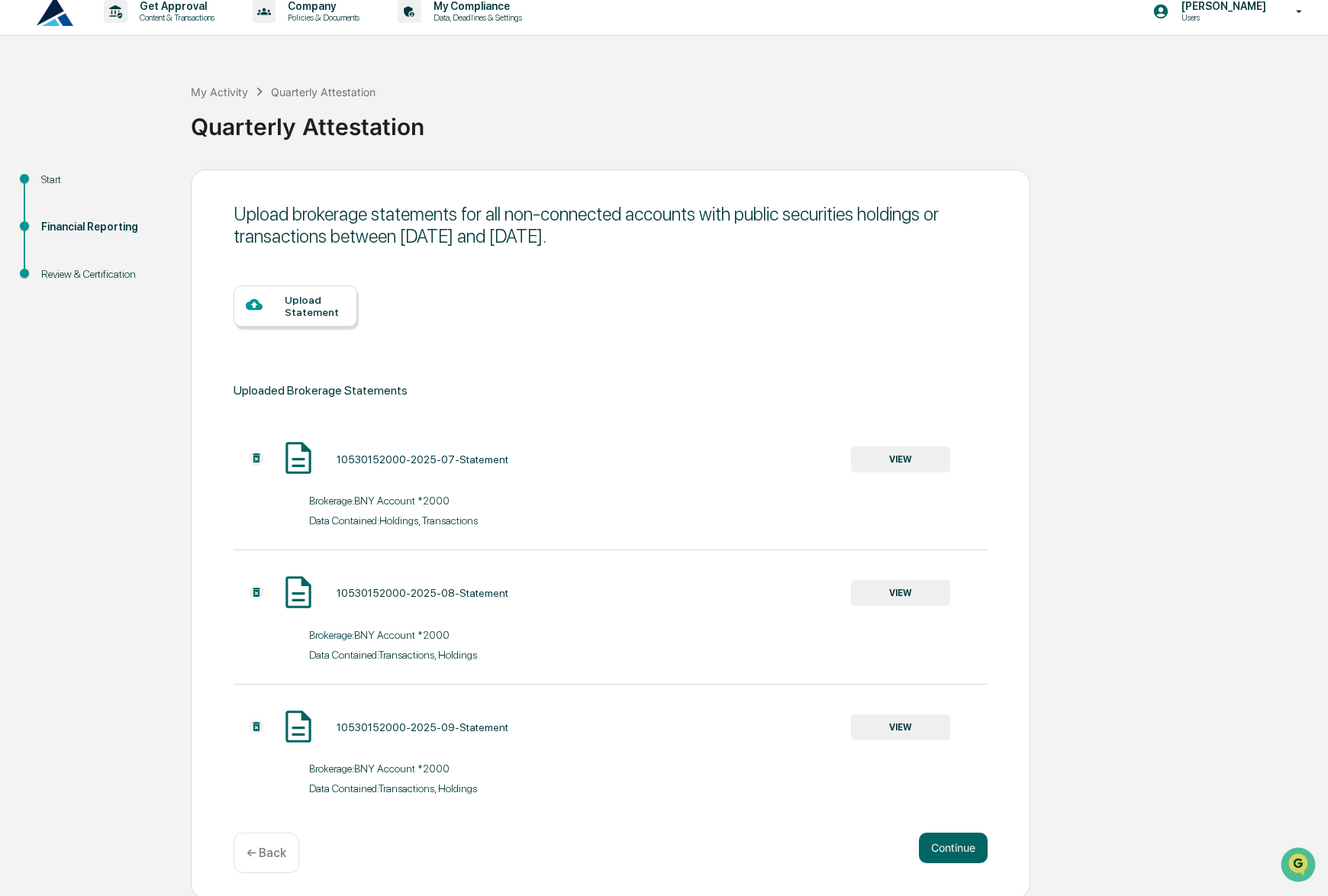
scroll to position [16, 0]
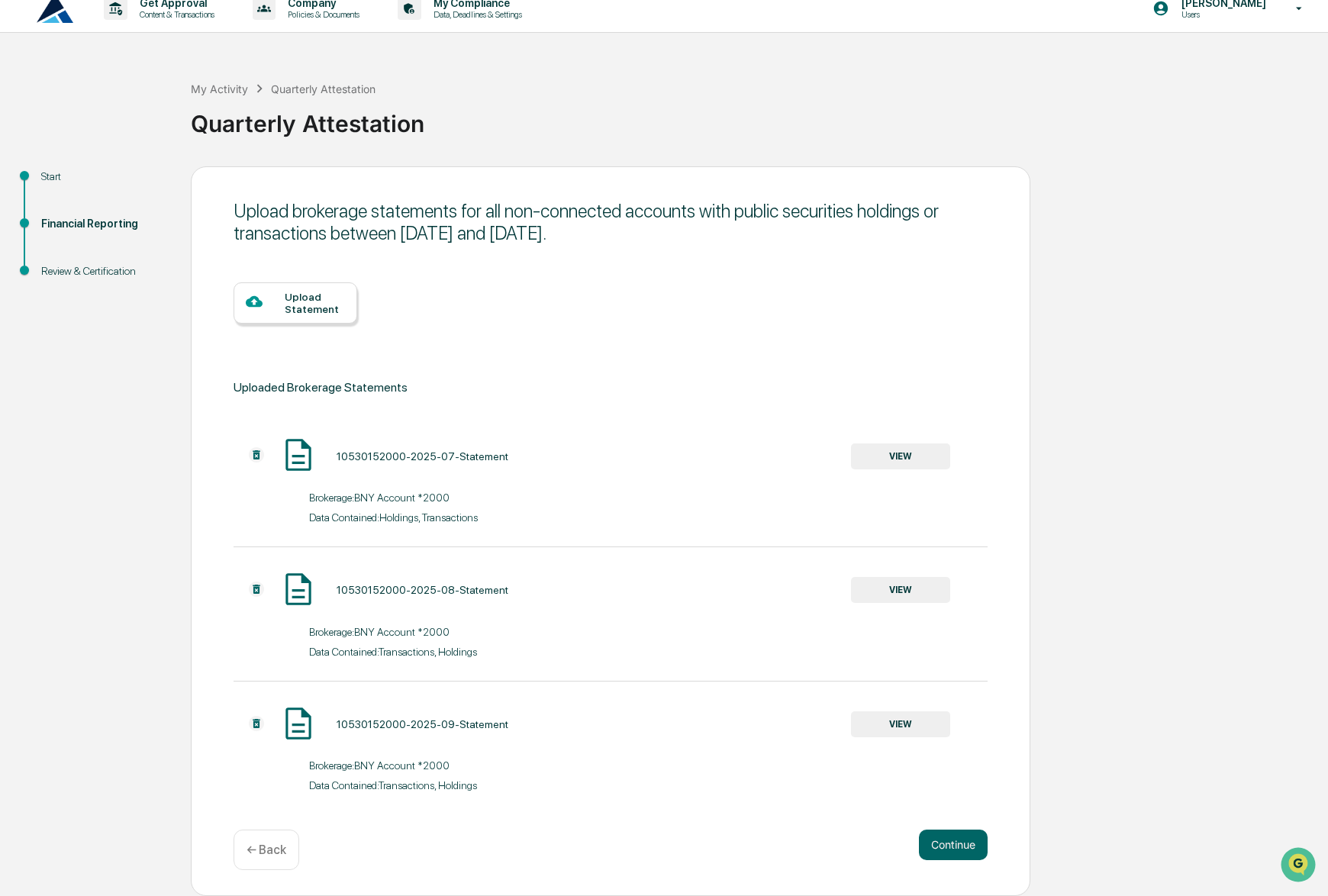
click at [940, 848] on button "Continue" at bounding box center [953, 845] width 69 height 30
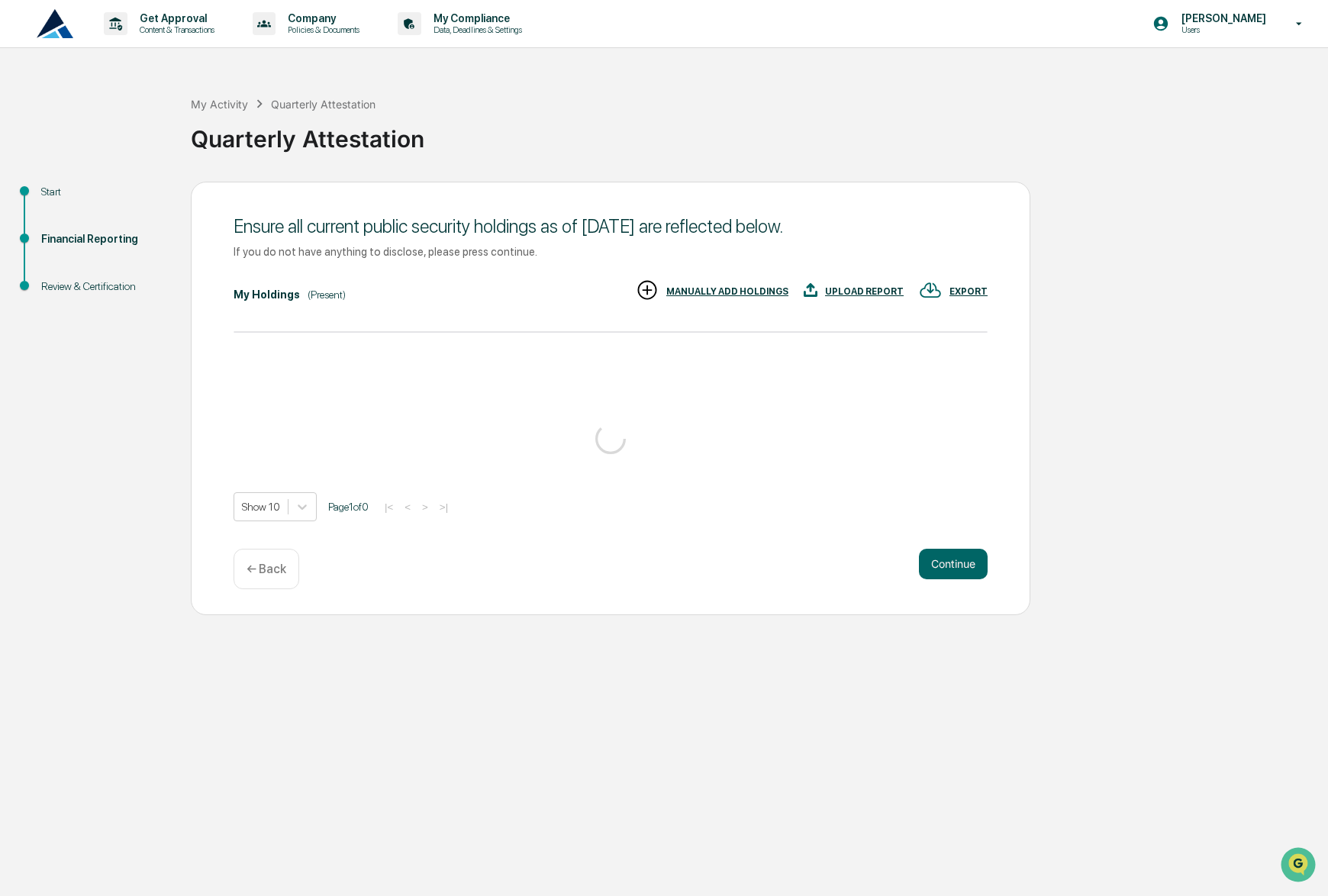
scroll to position [0, 0]
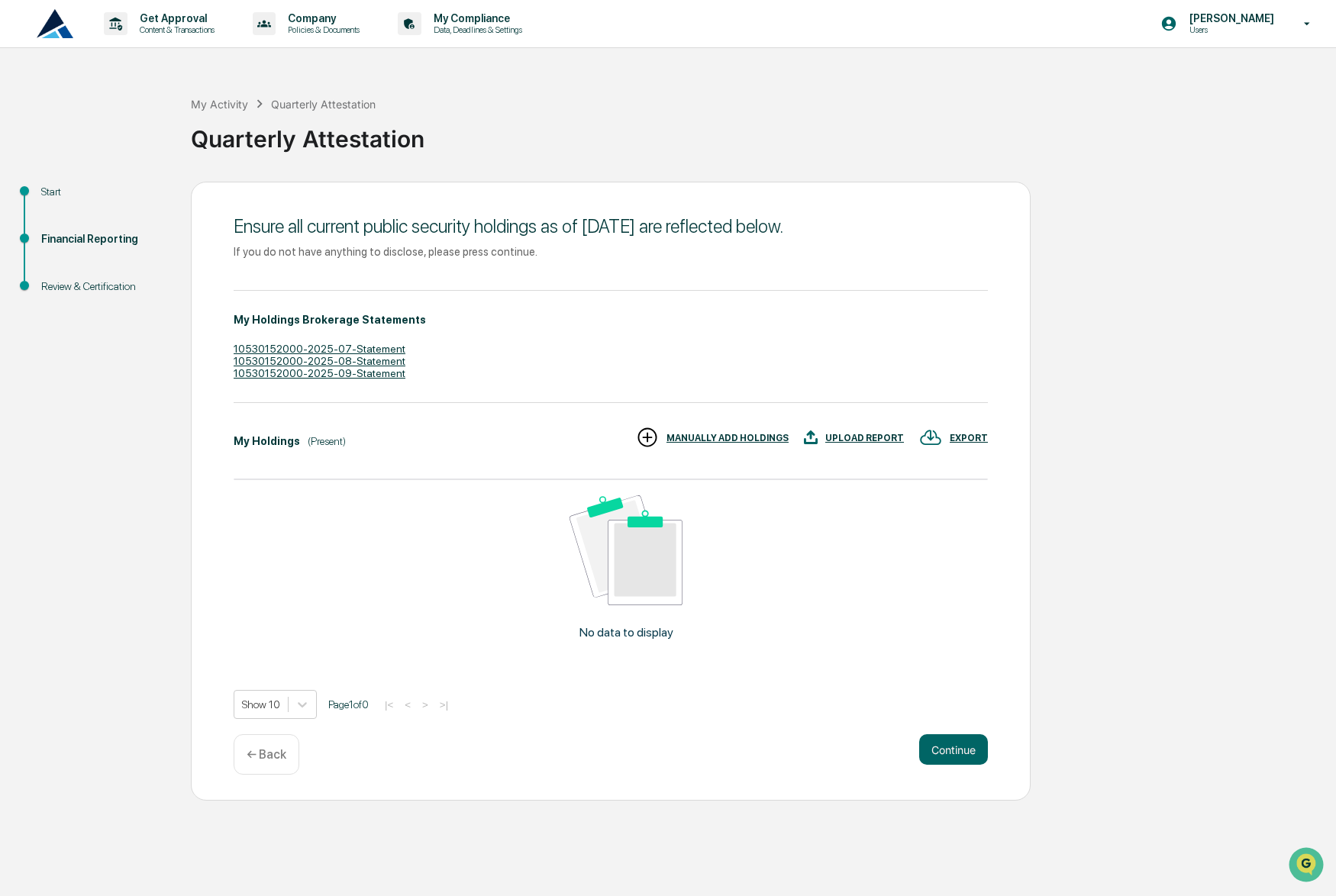
click at [938, 749] on button "Continue" at bounding box center [953, 749] width 69 height 30
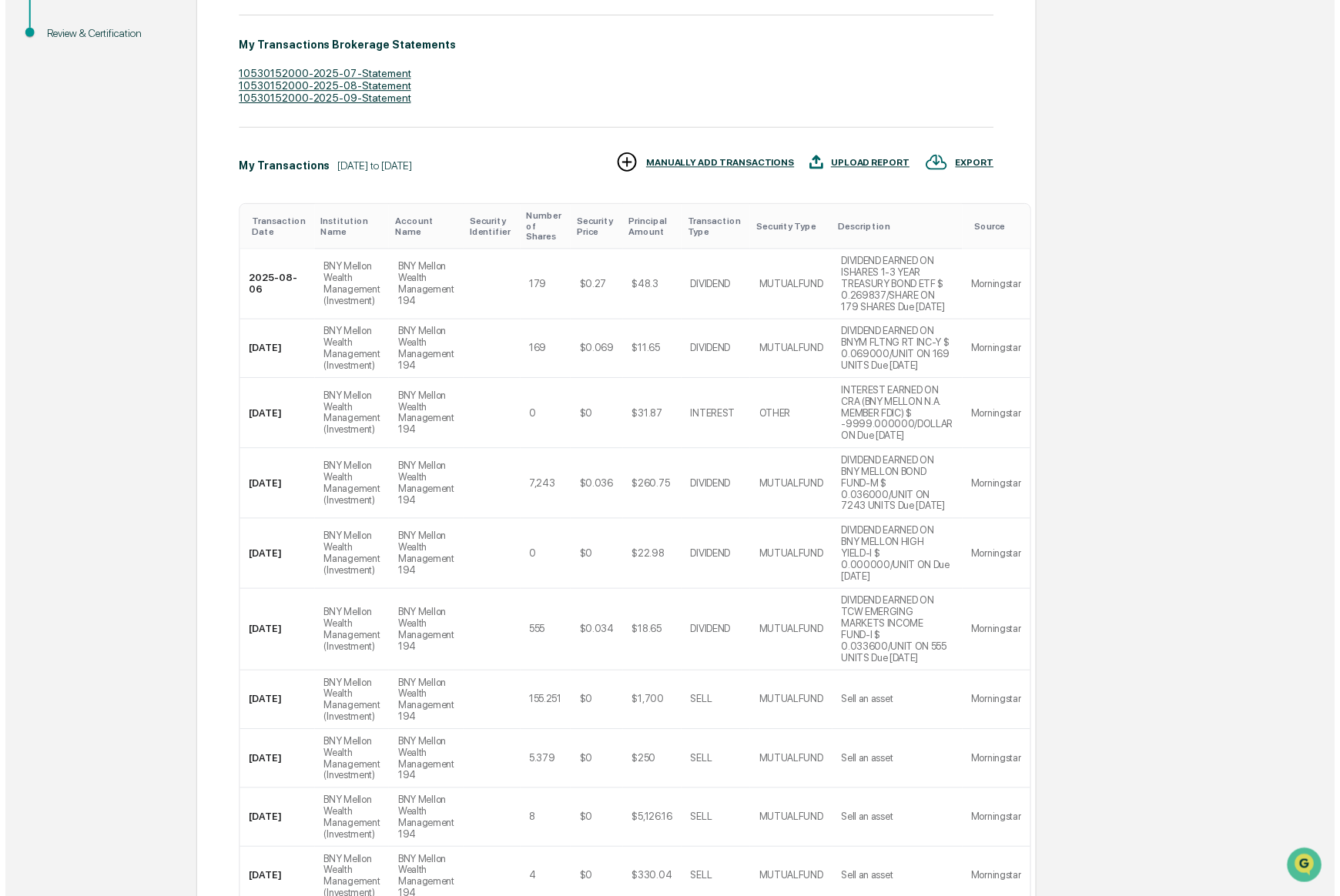
scroll to position [445, 0]
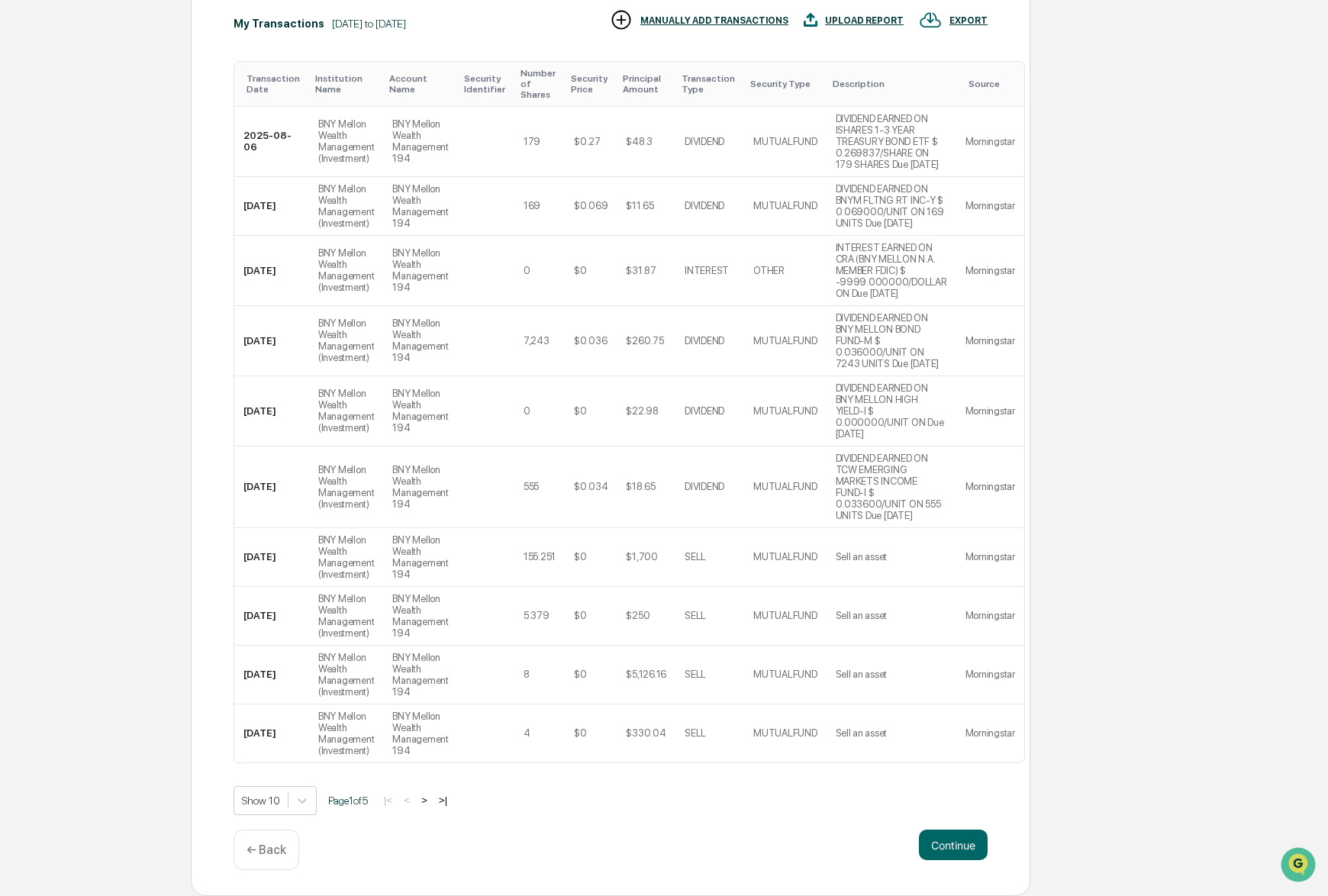
drag, startPoint x: 964, startPoint y: 841, endPoint x: 989, endPoint y: 826, distance: 29.2
click at [965, 841] on button "Continue" at bounding box center [953, 845] width 69 height 30
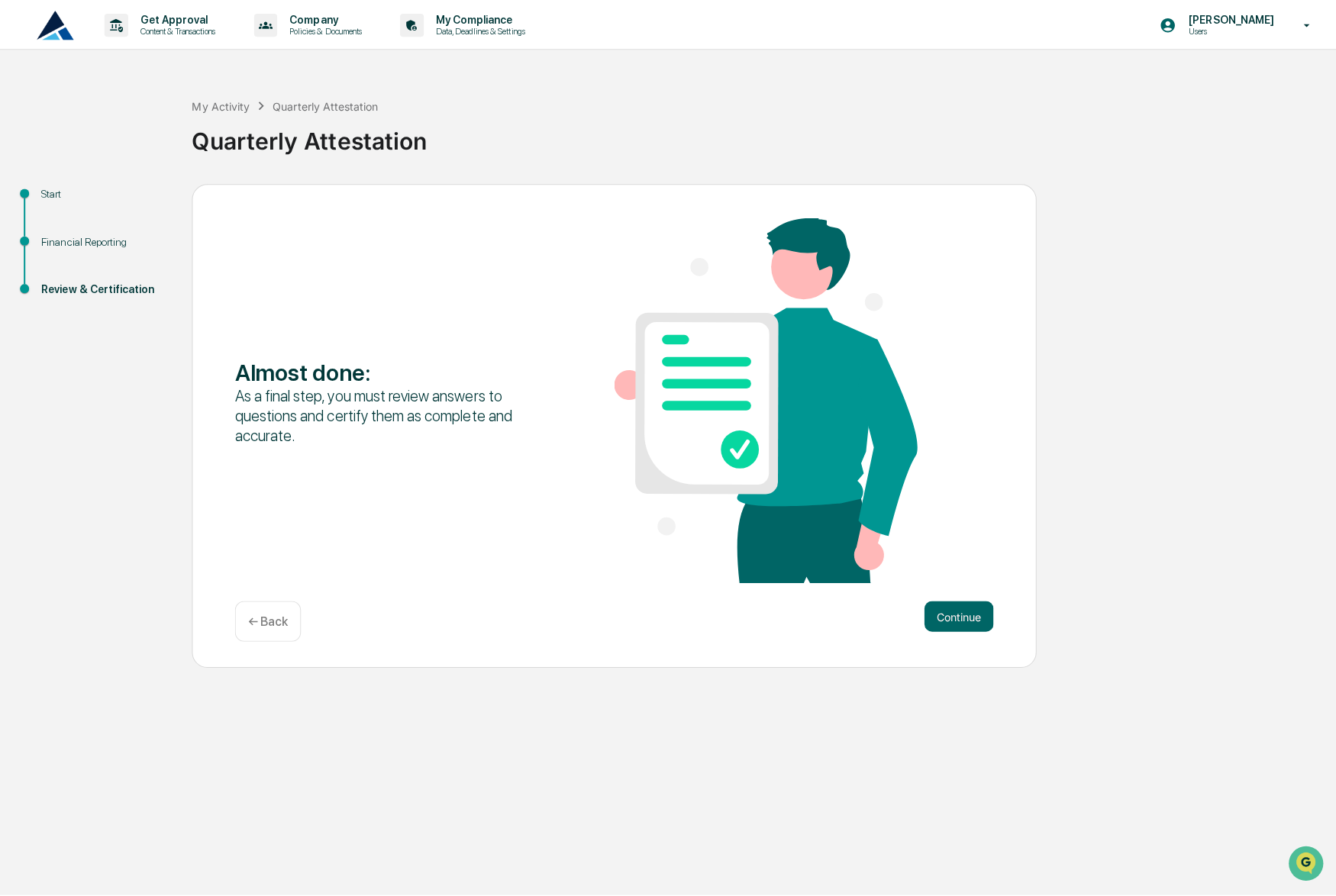
scroll to position [0, 0]
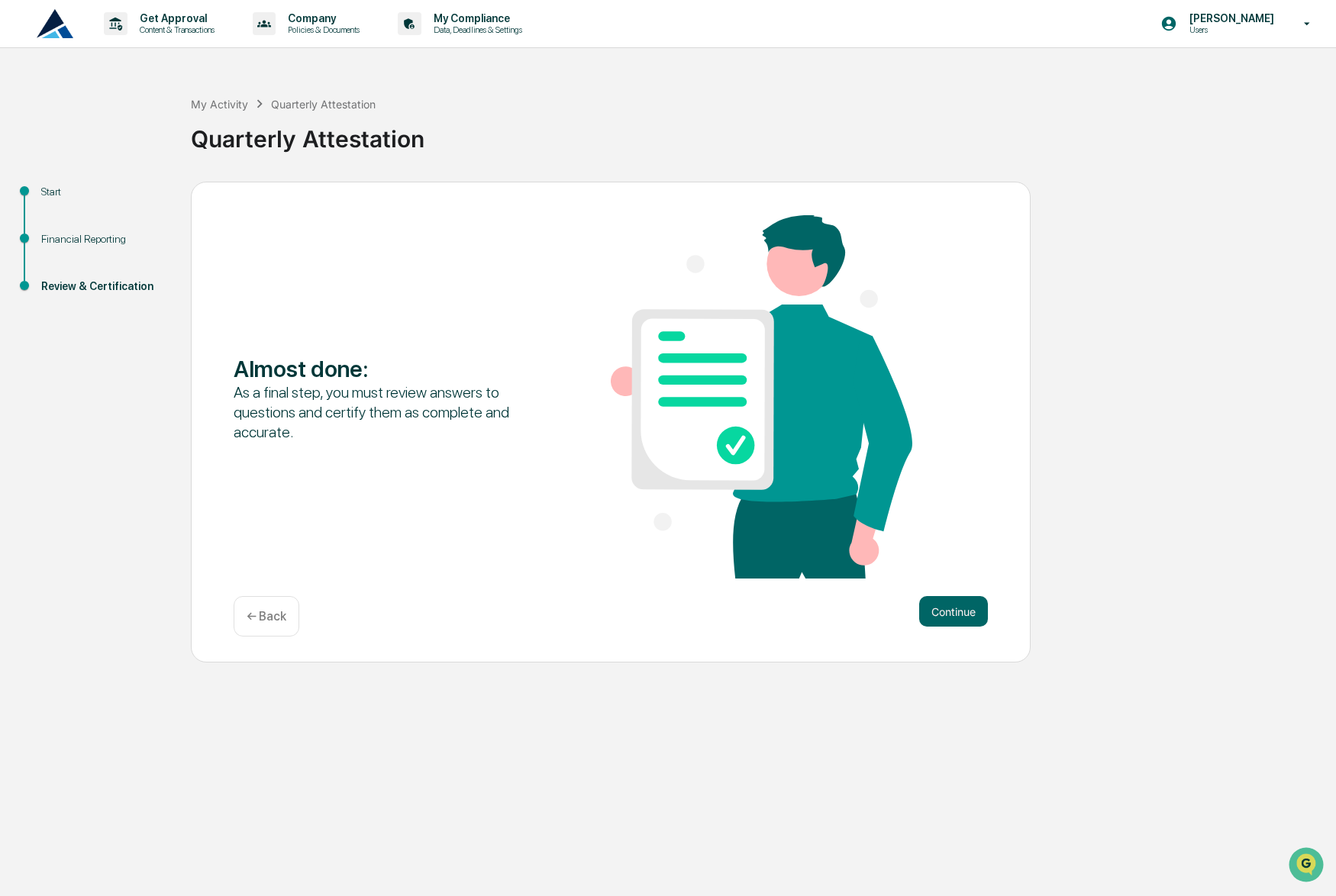
click at [934, 616] on button "Continue" at bounding box center [953, 611] width 69 height 30
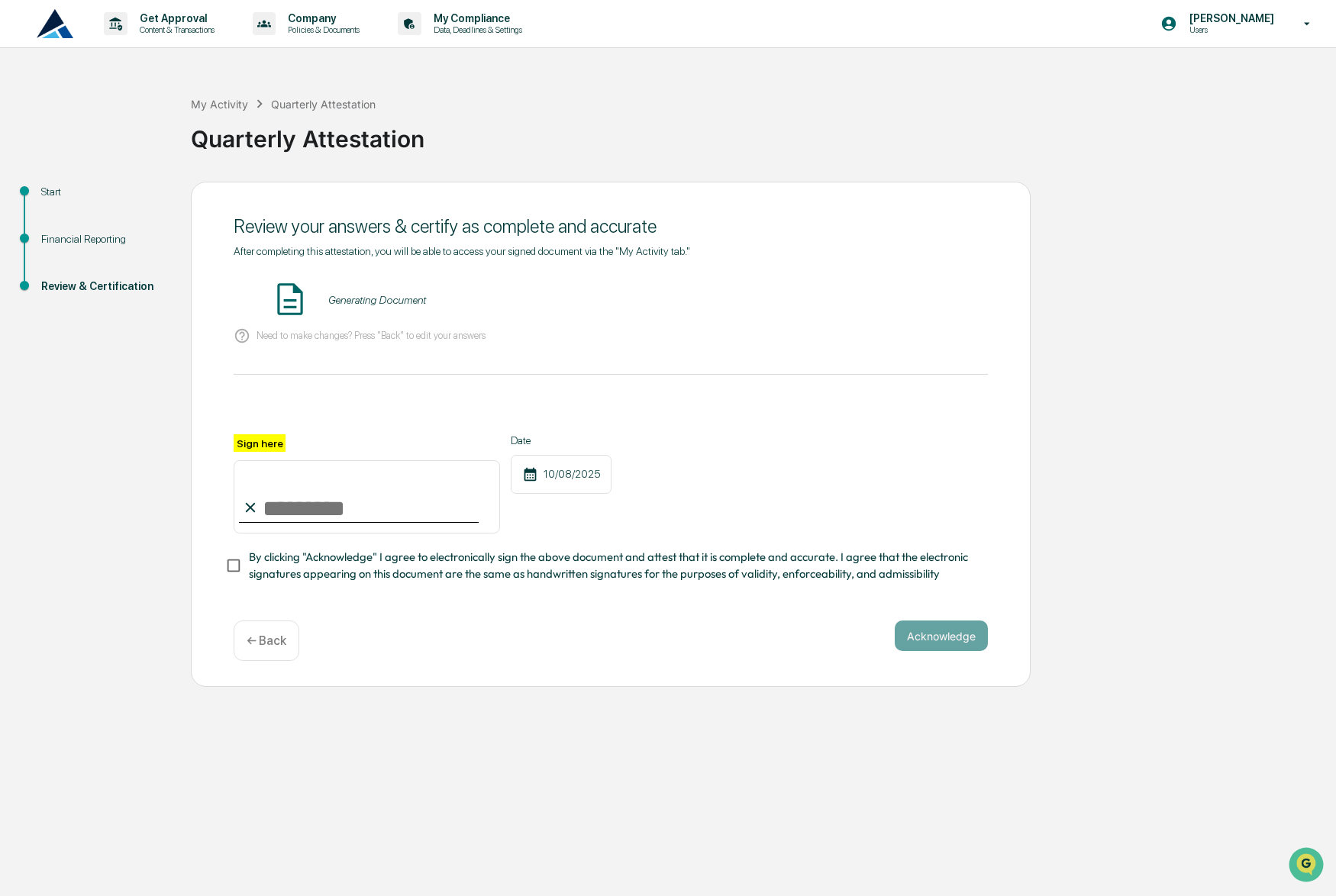
click at [289, 518] on input "Sign here" at bounding box center [367, 497] width 267 height 73
type input "**********"
click at [892, 292] on div "Quarterly Attestation - [PERSON_NAME] VIEW" at bounding box center [611, 300] width 755 height 41
click at [893, 306] on button "VIEW" at bounding box center [900, 299] width 99 height 26
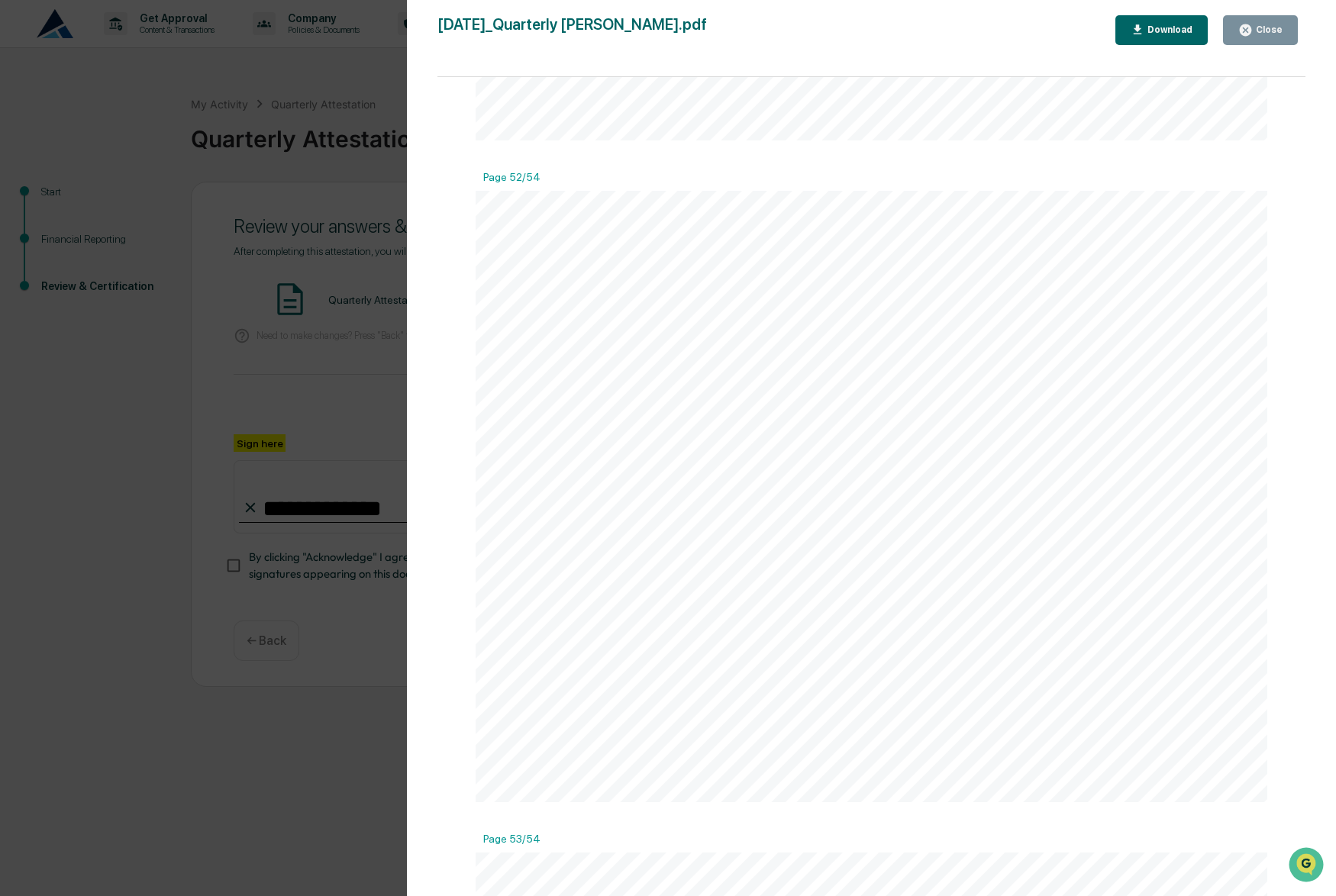
scroll to position [36336, 0]
click at [1182, 27] on div "Download" at bounding box center [1168, 30] width 48 height 11
click at [1074, 216] on div at bounding box center [871, 672] width 793 height 1120
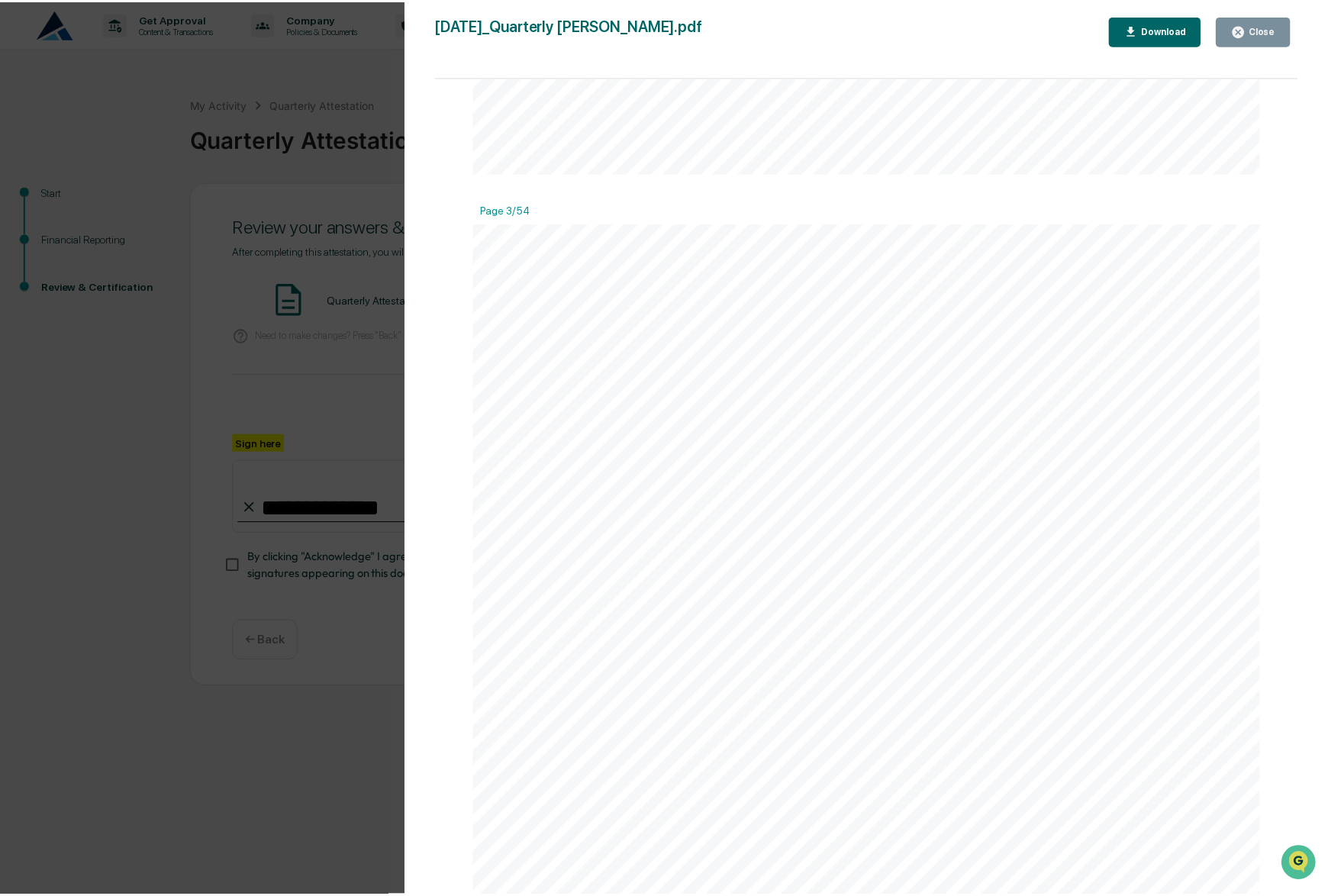
scroll to position [3205, 0]
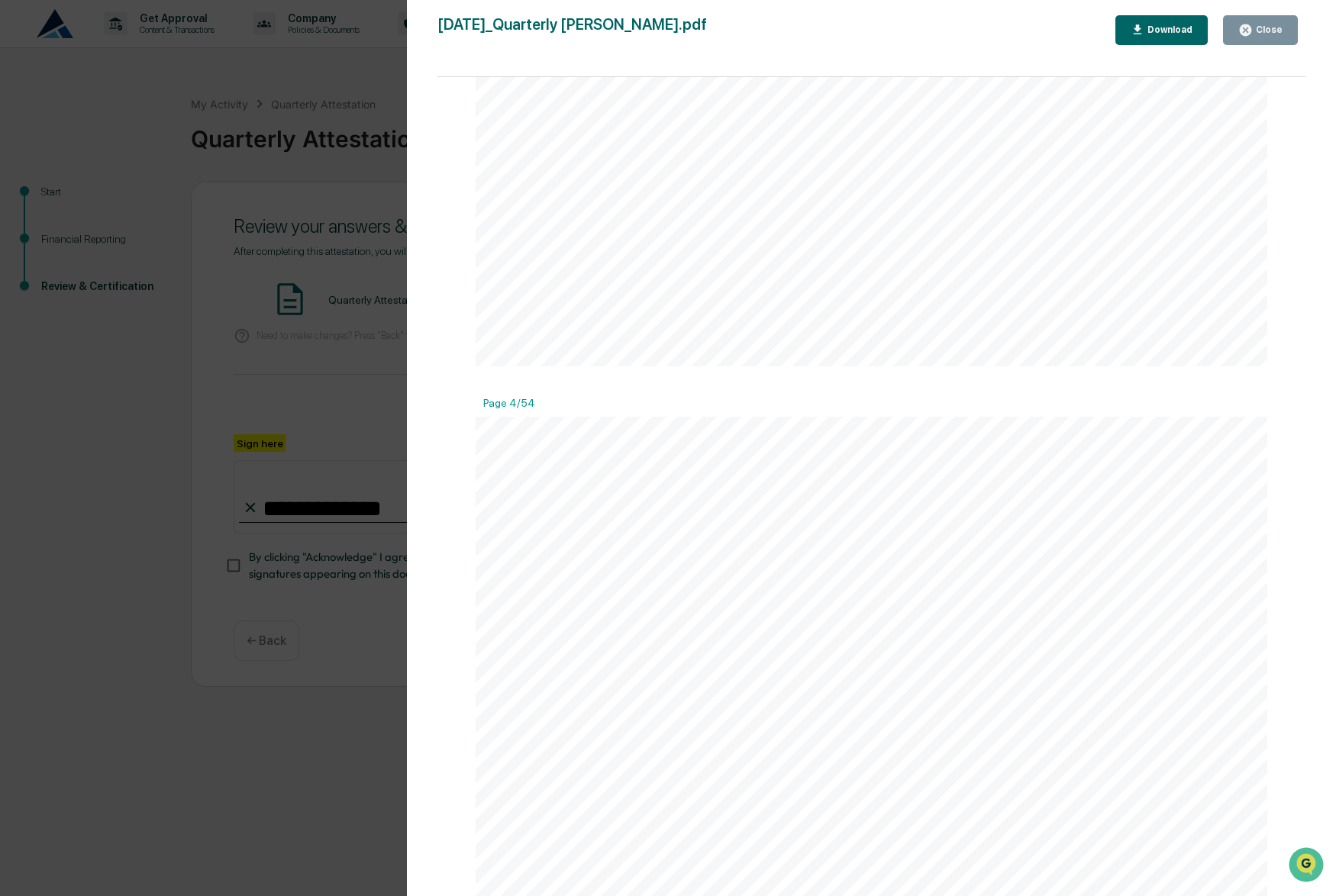
click at [1269, 23] on div "Close" at bounding box center [1260, 30] width 44 height 15
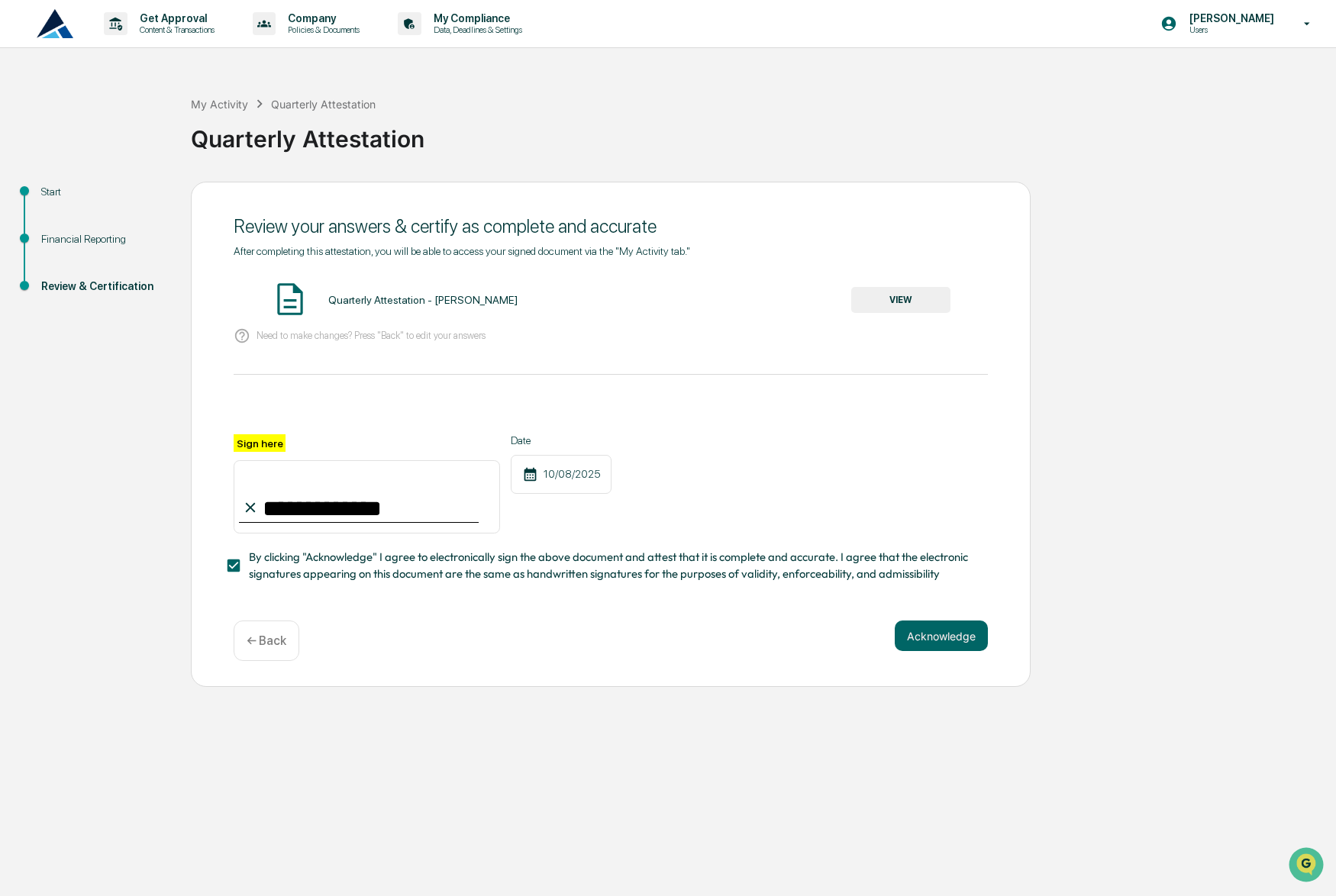
click at [950, 633] on button "Acknowledge" at bounding box center [941, 635] width 93 height 30
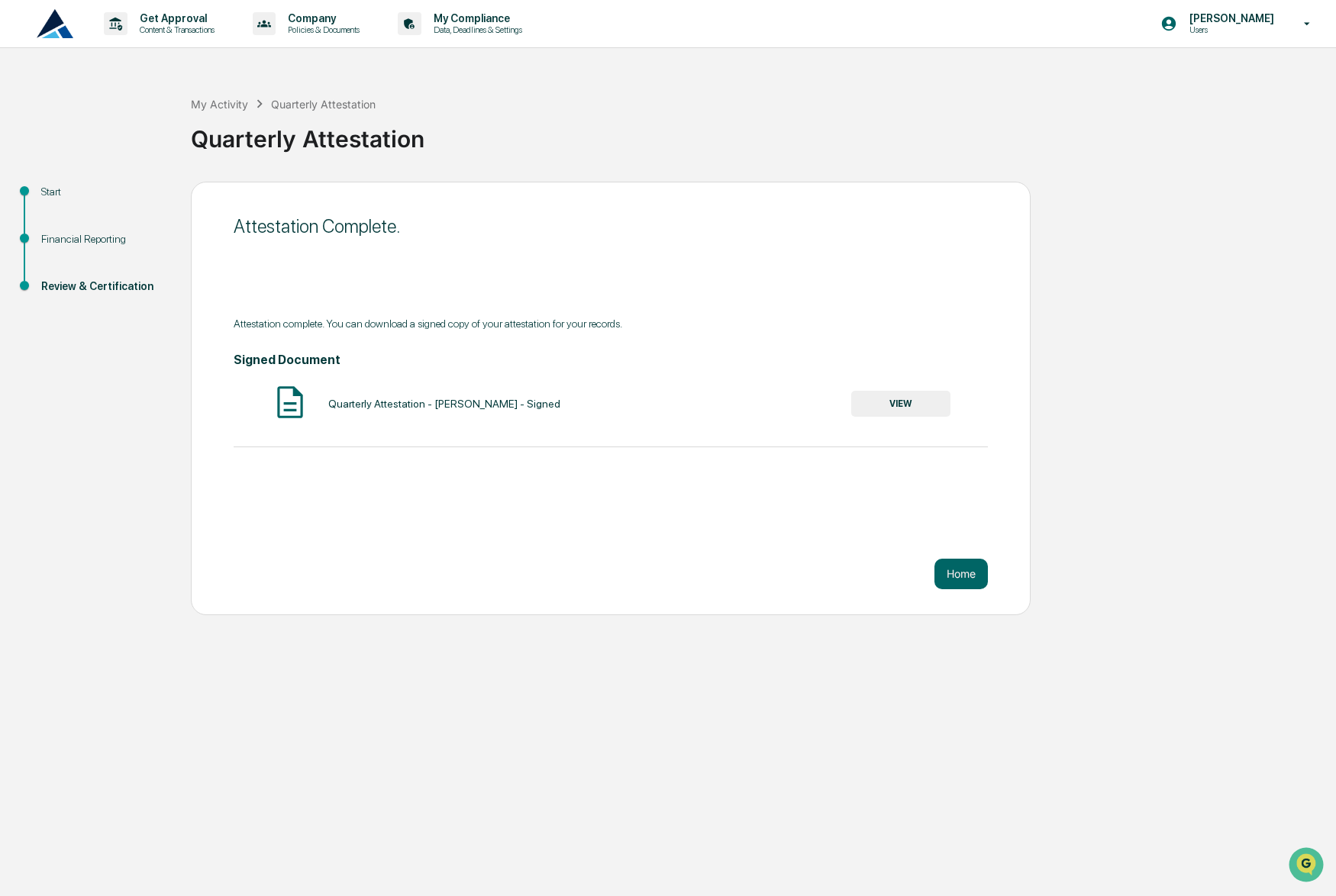
click at [868, 403] on button "VIEW" at bounding box center [900, 403] width 99 height 26
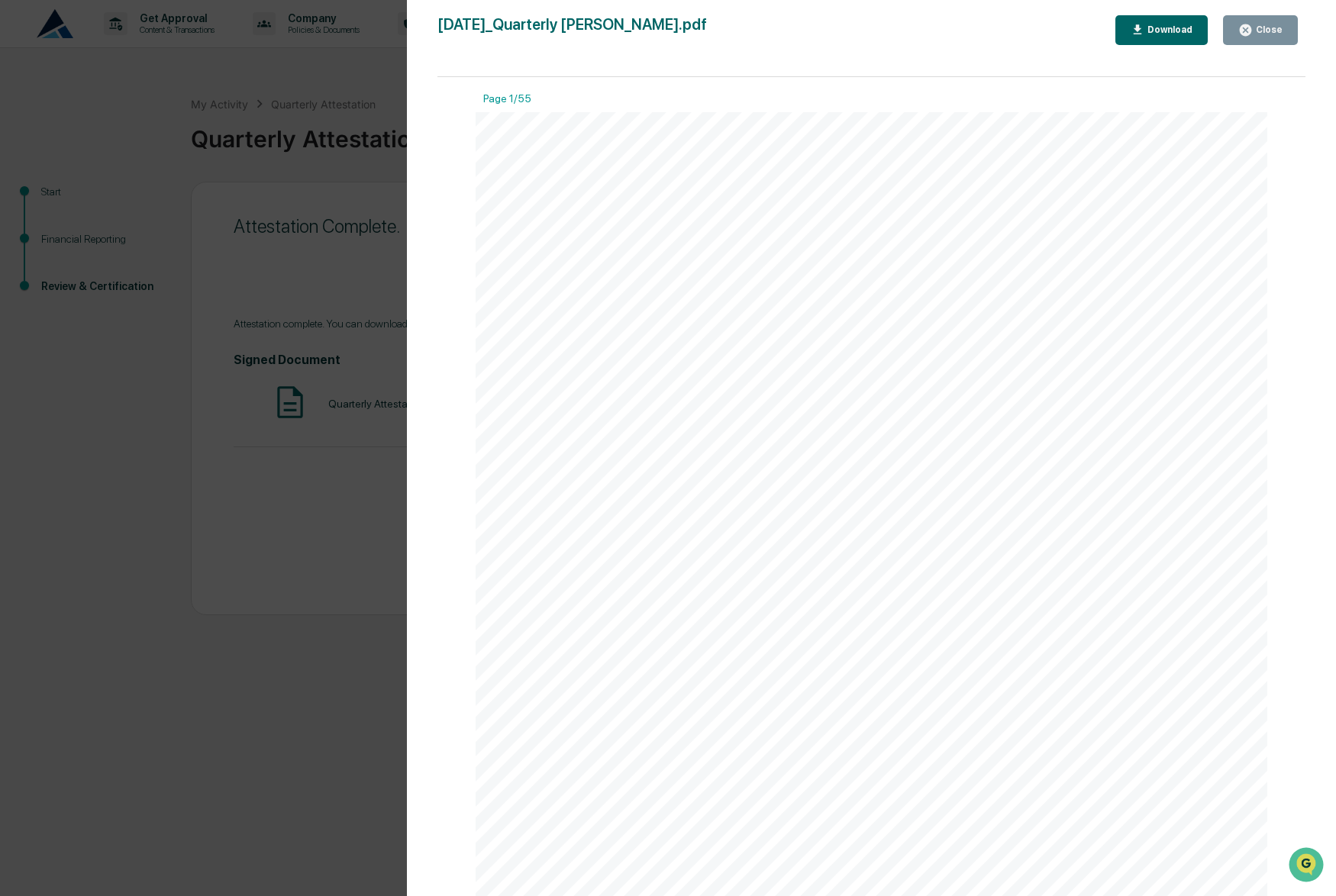
click at [1182, 29] on div "Download" at bounding box center [1168, 30] width 48 height 11
click at [1289, 24] on button "Close" at bounding box center [1260, 30] width 75 height 30
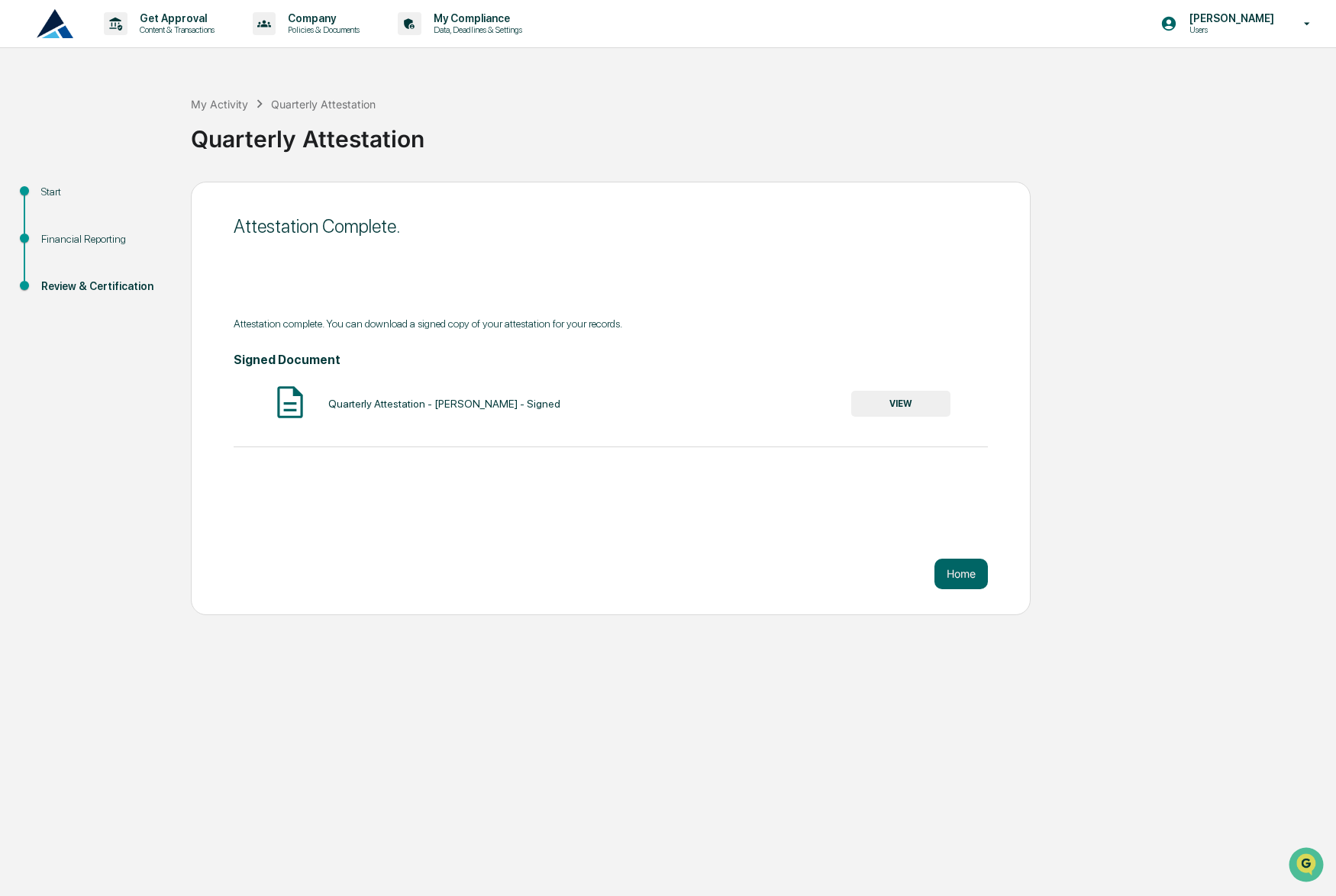
click at [975, 566] on button "Home" at bounding box center [961, 573] width 54 height 30
